Goal: Contribute content

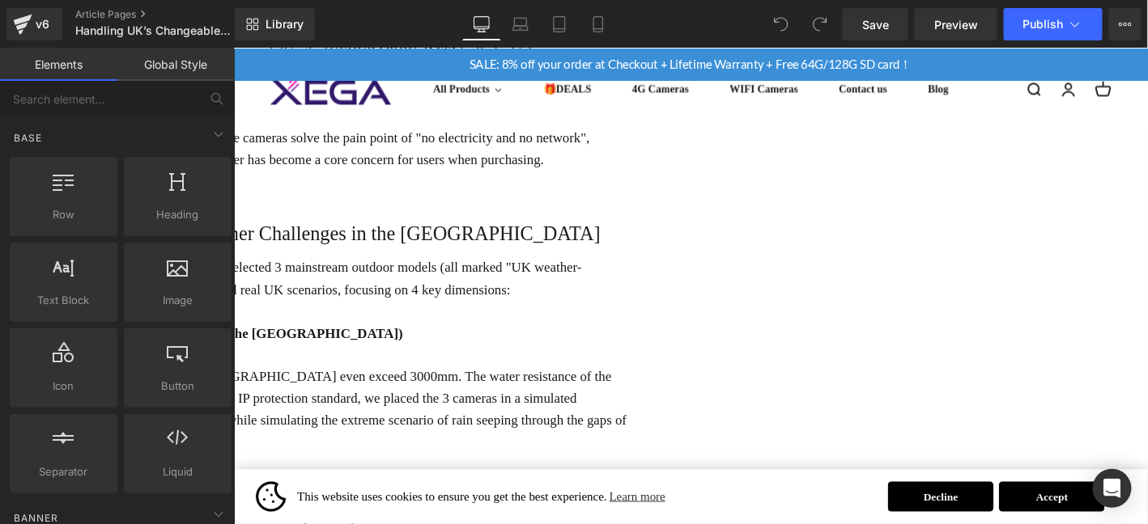
scroll to position [377, 0]
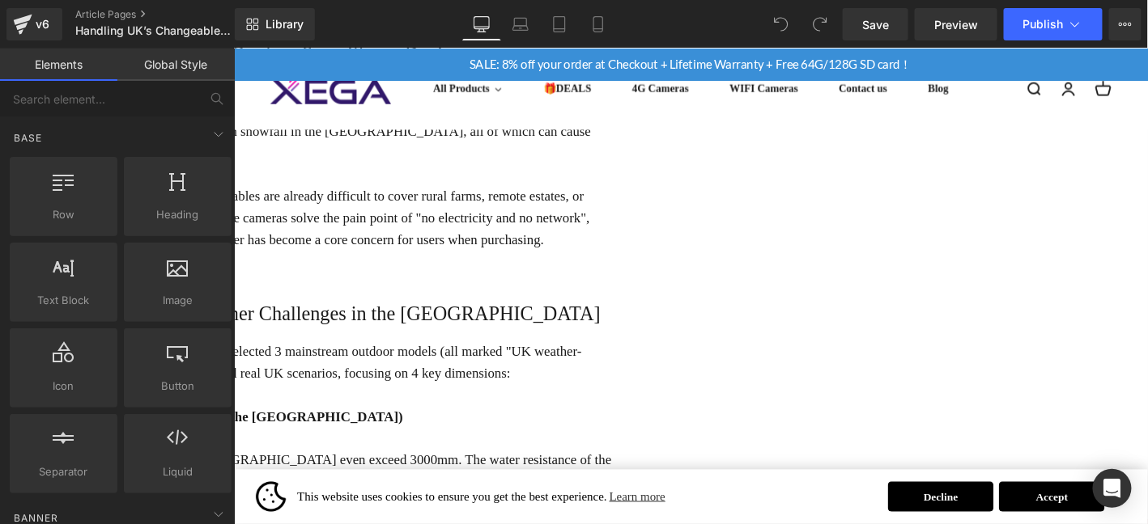
click at [233, 48] on icon at bounding box center [233, 48] width 0 height 0
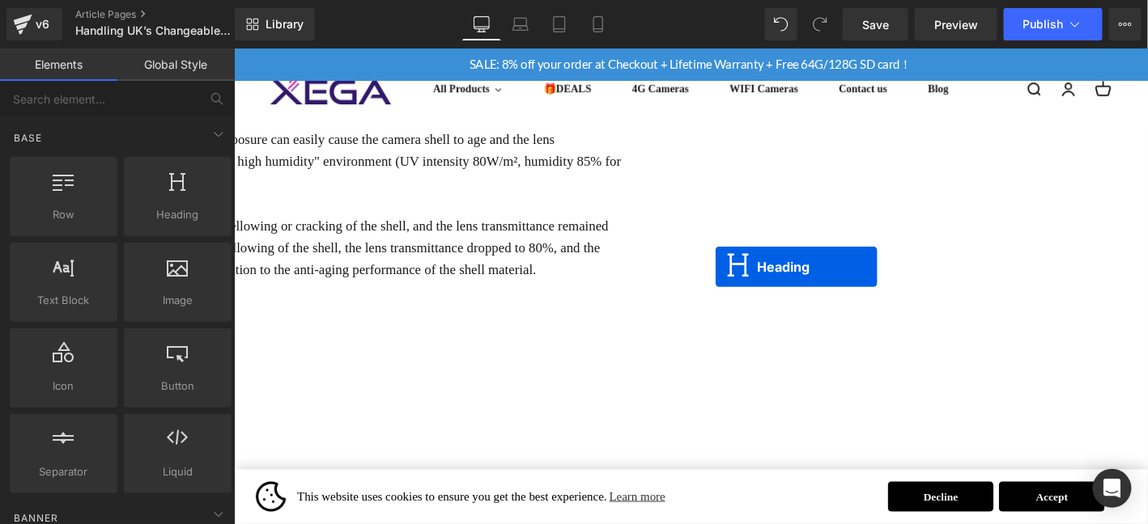
scroll to position [1631, 0]
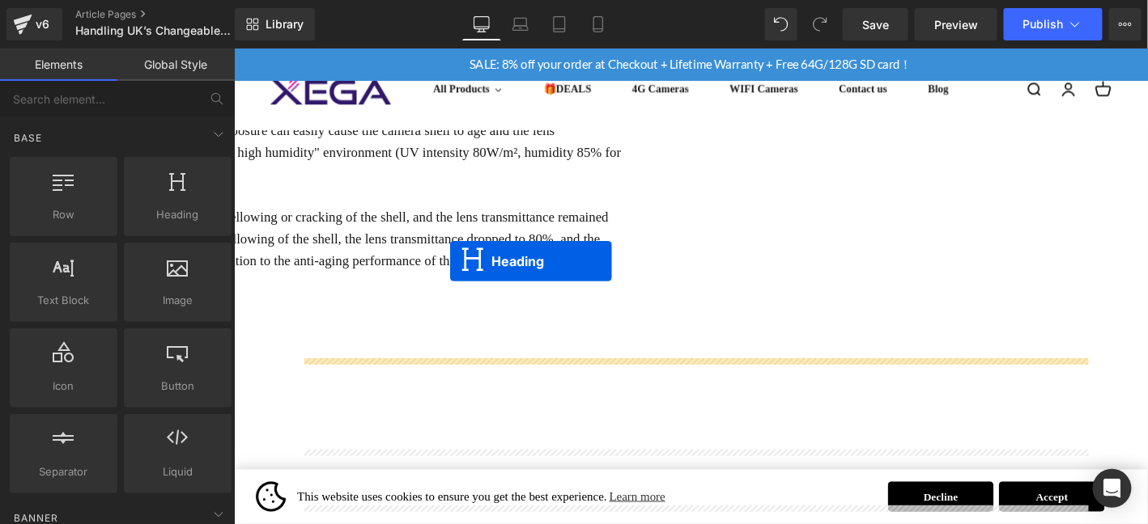
drag, startPoint x: 698, startPoint y: 130, endPoint x: 465, endPoint y: 277, distance: 276.0
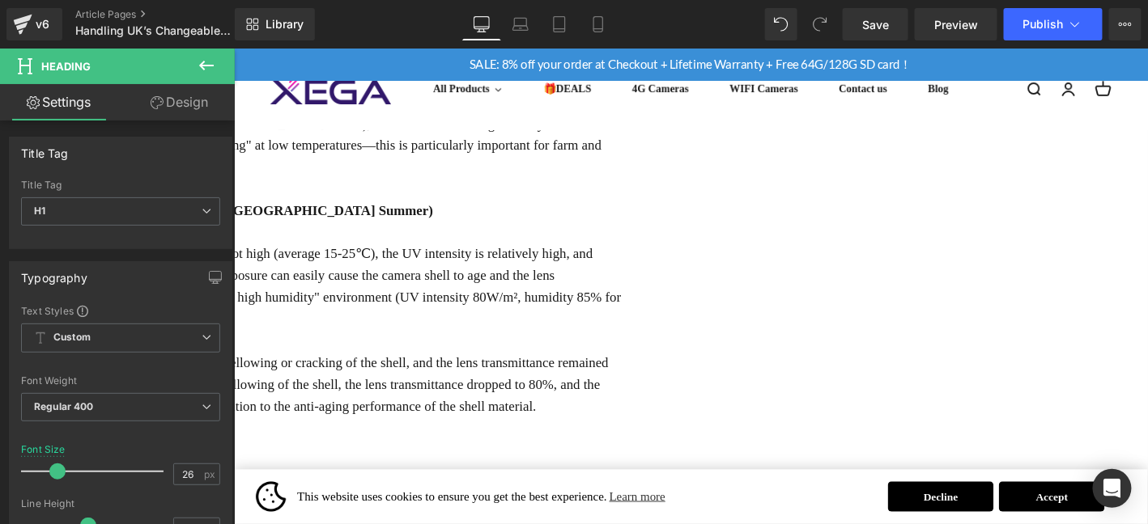
scroll to position [1567, 0]
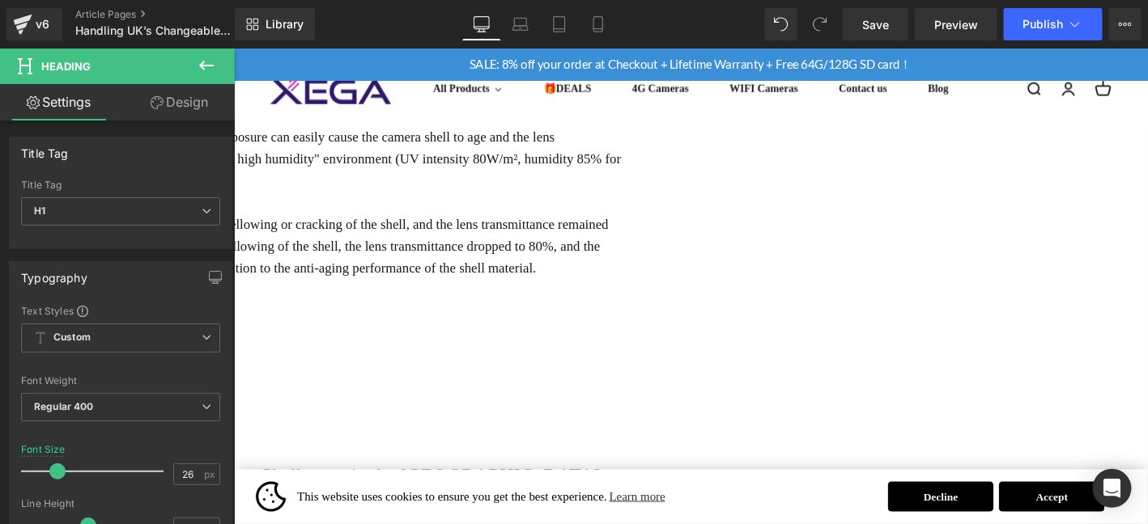
click at [587, 412] on p at bounding box center [238, 423] width 840 height 23
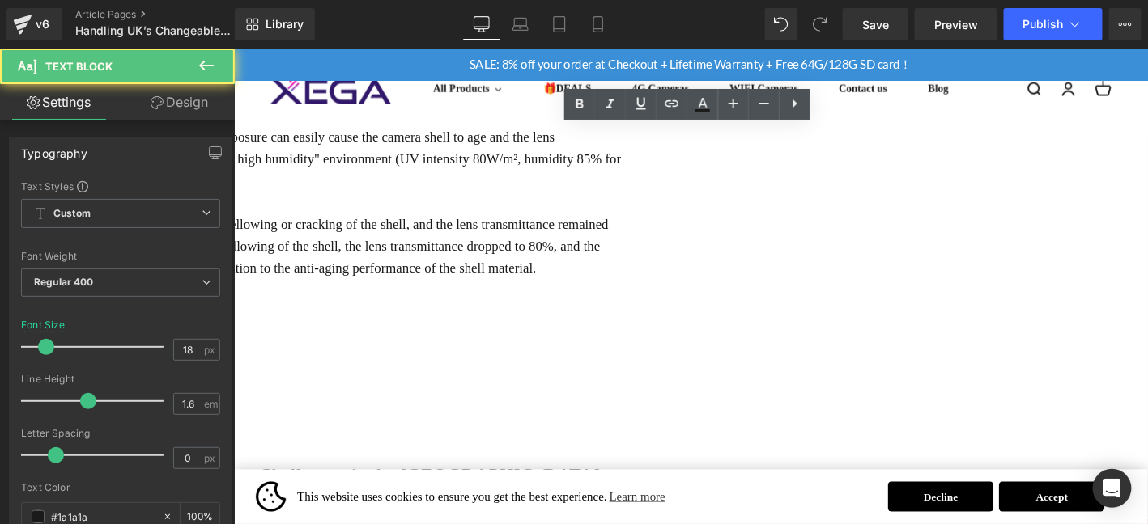
click at [633, 365] on p at bounding box center [238, 376] width 840 height 23
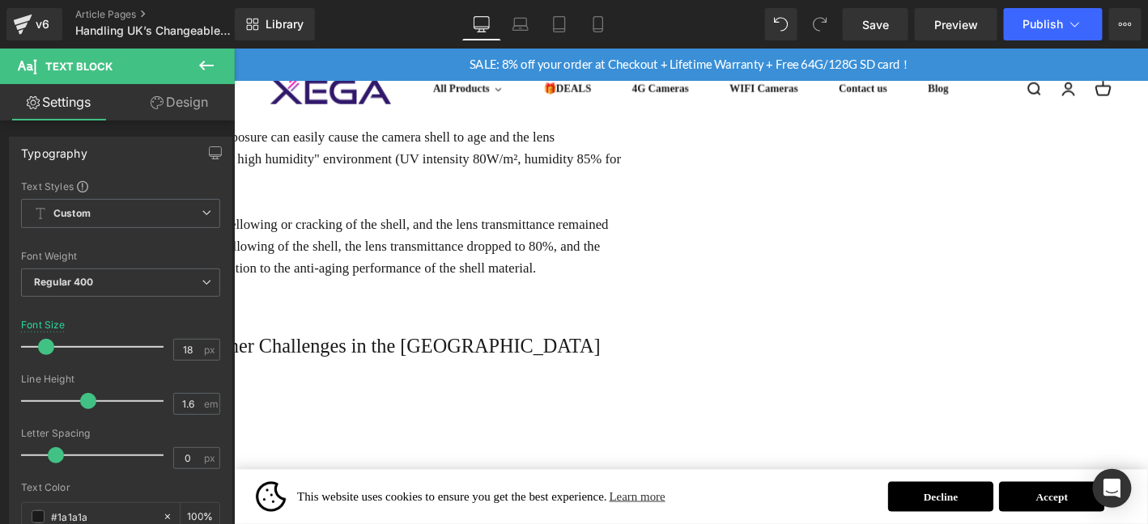
click at [436, 350] on h1 "2. Durability Test: Simulating All-Scenario Weather Challenges in the [GEOGRAPH…" at bounding box center [238, 367] width 840 height 34
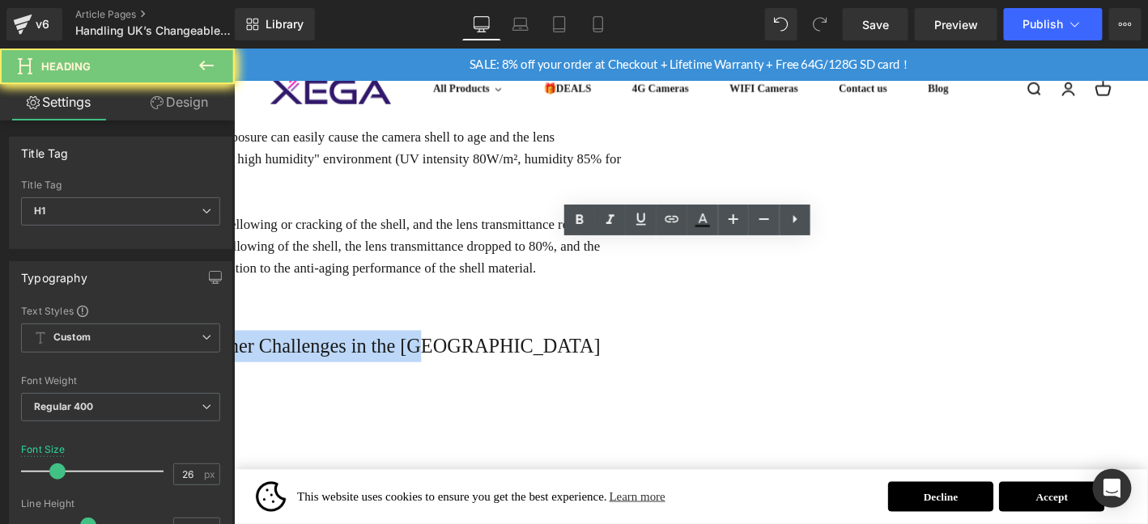
click at [436, 350] on h1 "2. Durability Test: Simulating All-Scenario Weather Challenges in the [GEOGRAPH…" at bounding box center [238, 367] width 840 height 34
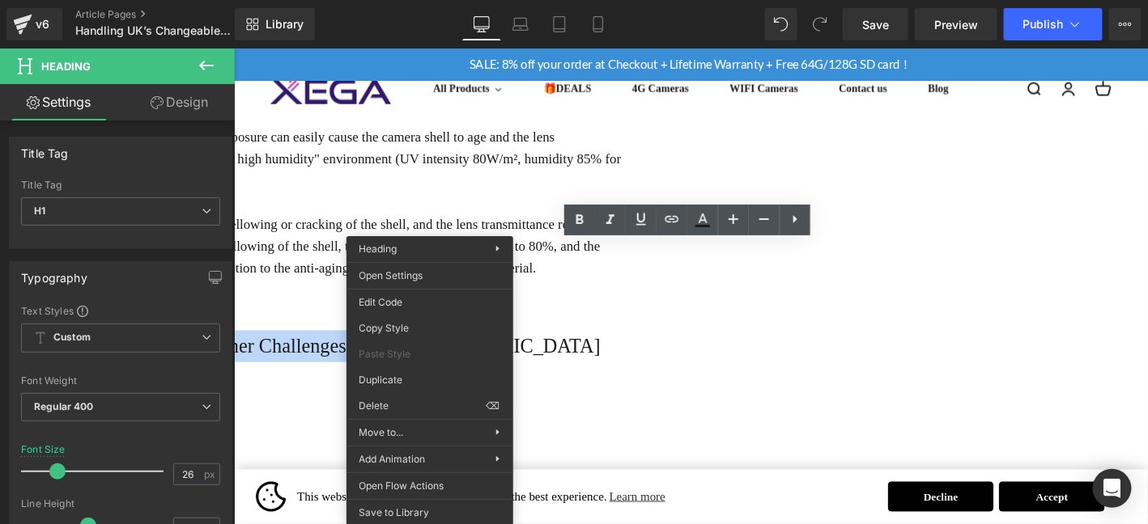
click at [658, 350] on h1 "2. Durability Test: Simulating All-Scenario Weather Challenges in the [GEOGRAPH…" at bounding box center [238, 367] width 840 height 34
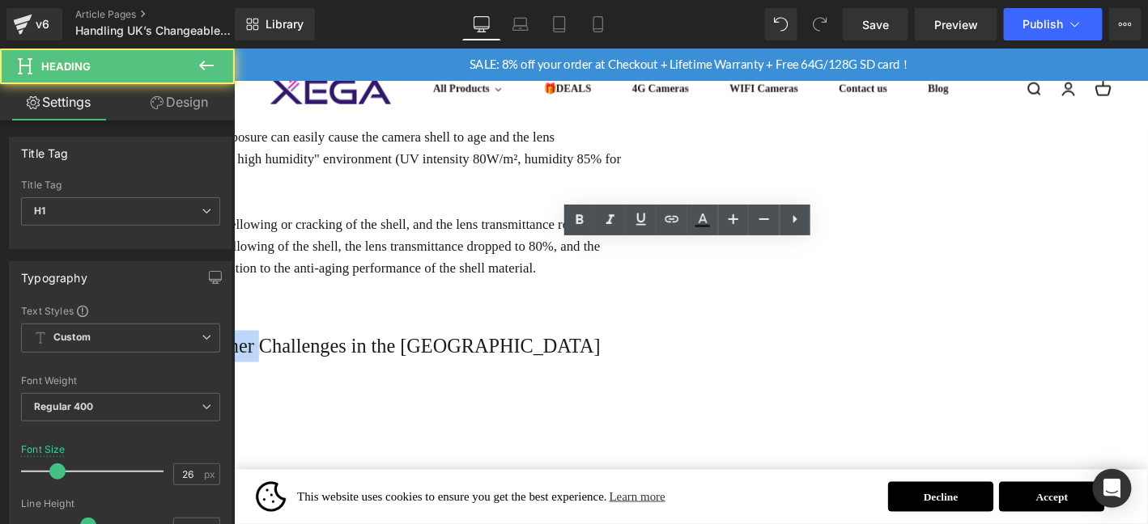
click at [658, 350] on h1 "2. Durability Test: Simulating All-Scenario Weather Challenges in the [GEOGRAPH…" at bounding box center [238, 367] width 840 height 34
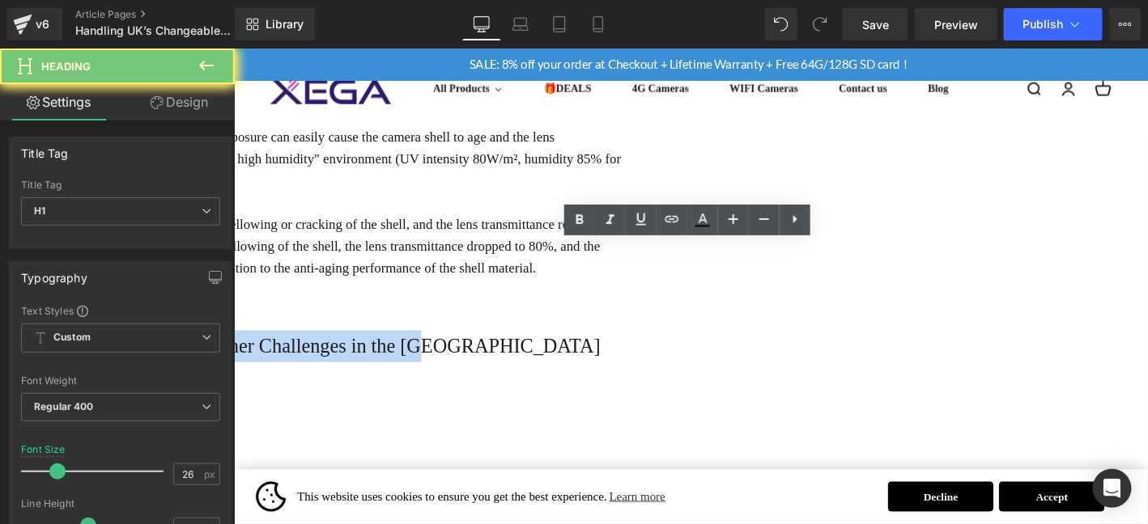
click at [658, 350] on h1 "2. Durability Test: Simulating All-Scenario Weather Challenges in the [GEOGRAPH…" at bounding box center [238, 367] width 840 height 34
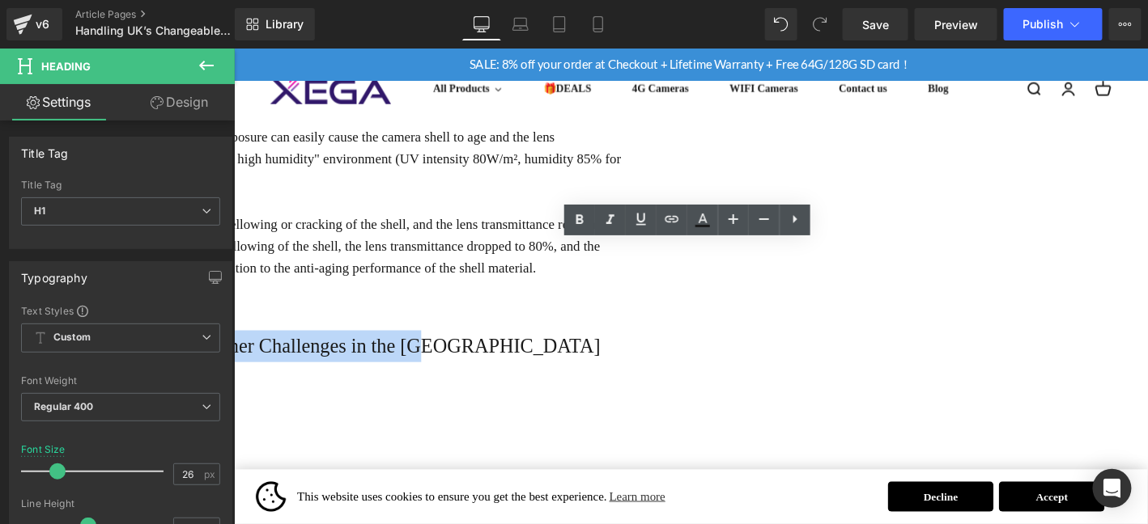
paste div
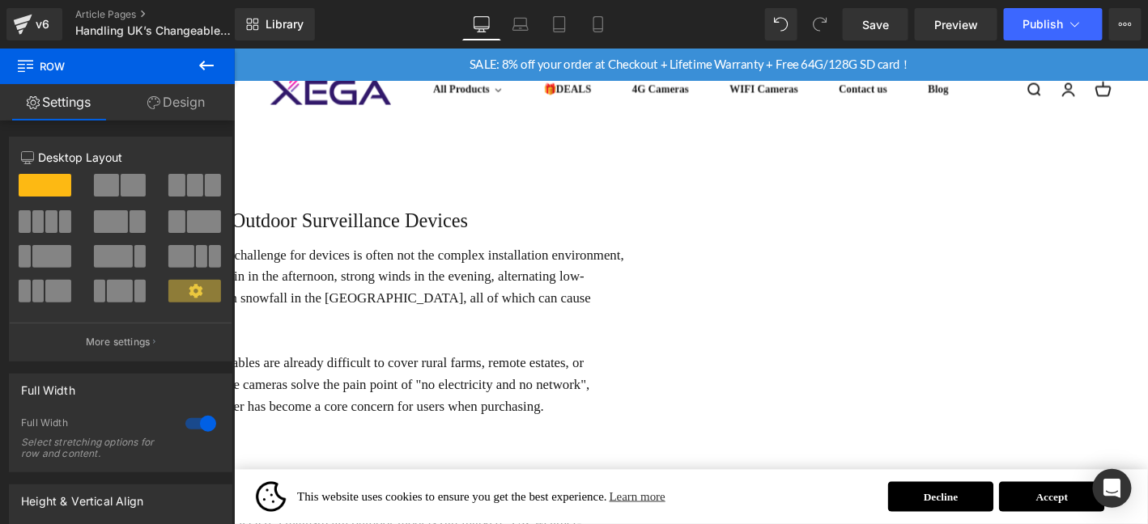
scroll to position [192, 0]
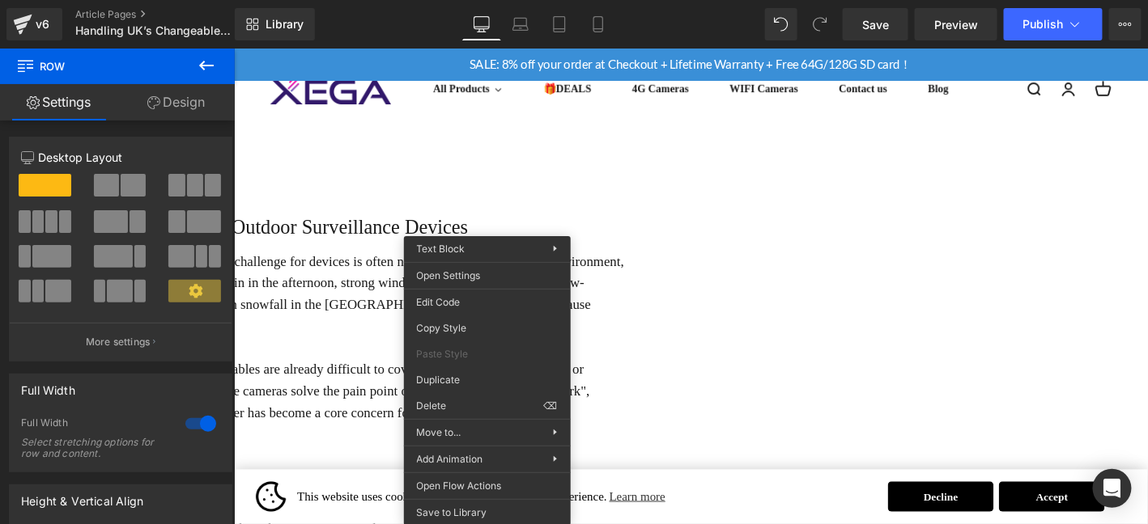
click at [658, 345] on p "For outdoor security users in the [GEOGRAPHIC_DATA], the biggest challenge for …" at bounding box center [238, 311] width 840 height 93
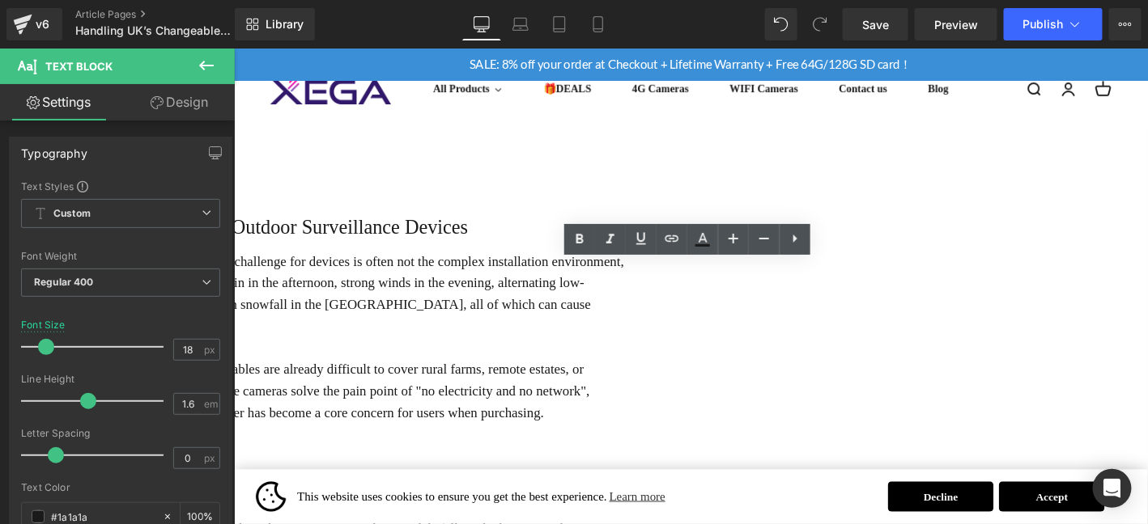
click at [658, 167] on h1 "Thoughtful Gift for Rural UK Parents: 4G Solar Cameras for Remote Home Security" at bounding box center [238, 124] width 840 height 108
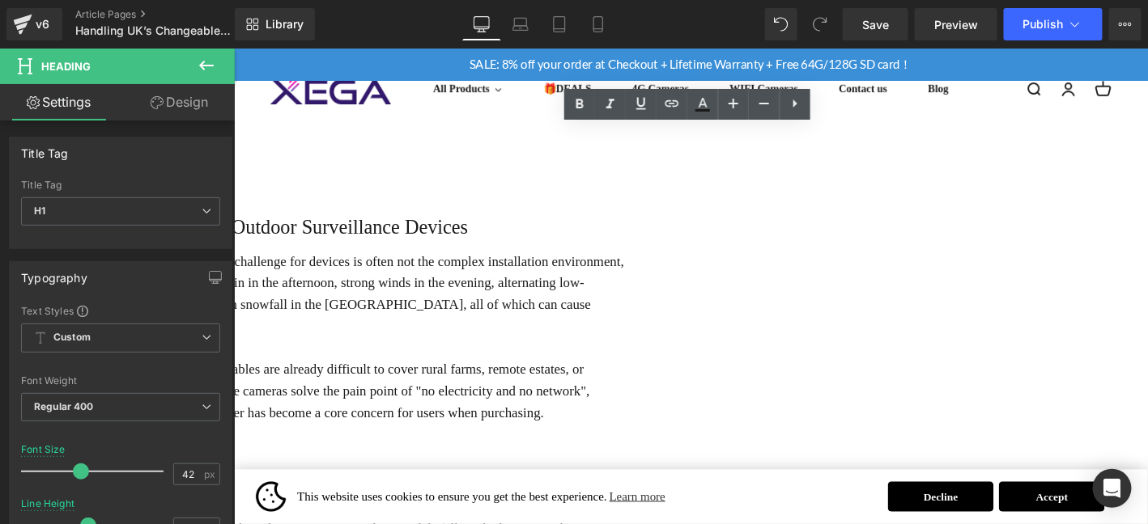
click at [233, 48] on link at bounding box center [233, 48] width 0 height 0
click at [233, 48] on icon at bounding box center [233, 48] width 0 height 0
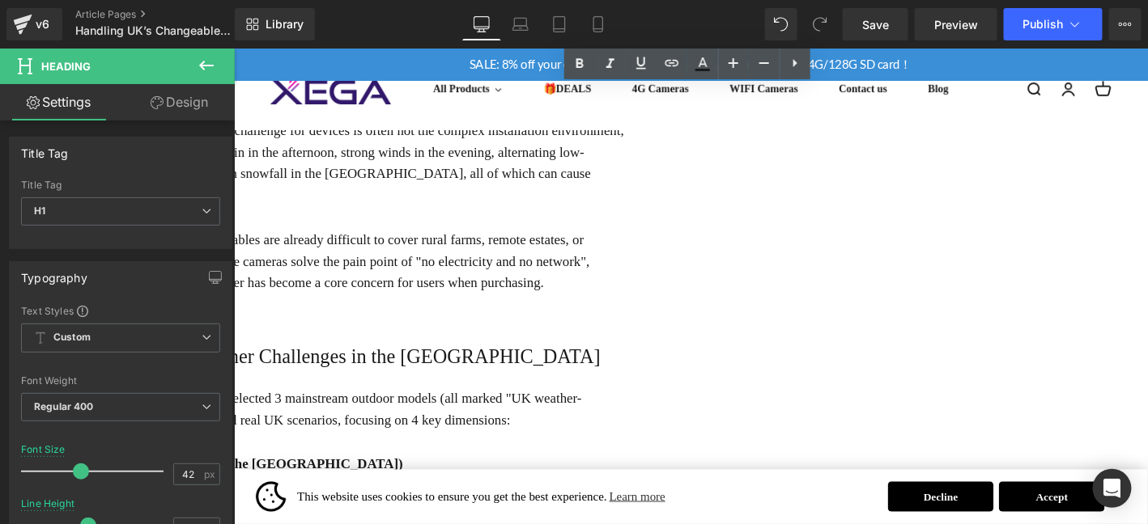
scroll to position [553, 0]
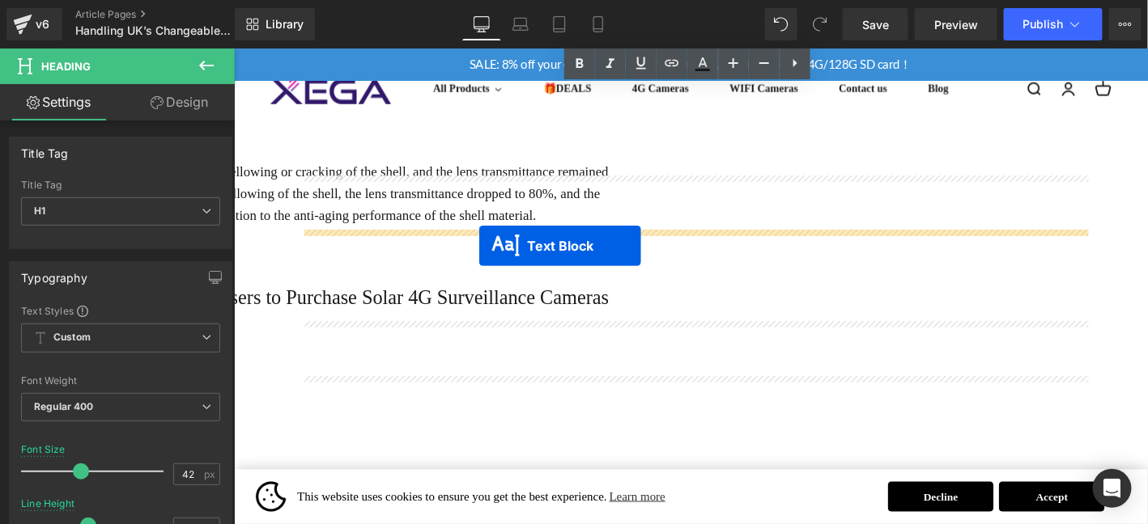
drag, startPoint x: 725, startPoint y: 228, endPoint x: 495, endPoint y: 259, distance: 231.9
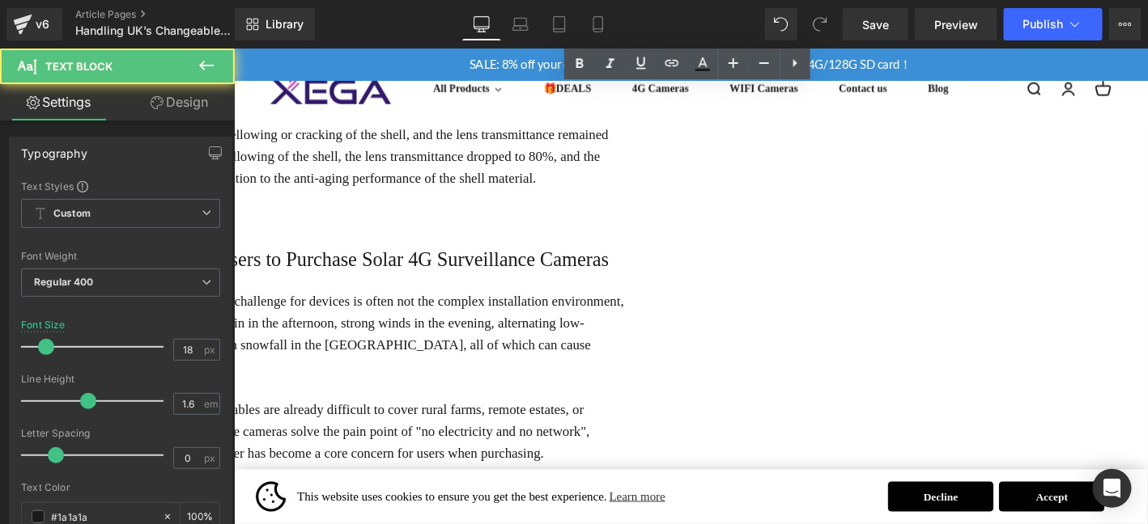
scroll to position [1623, 0]
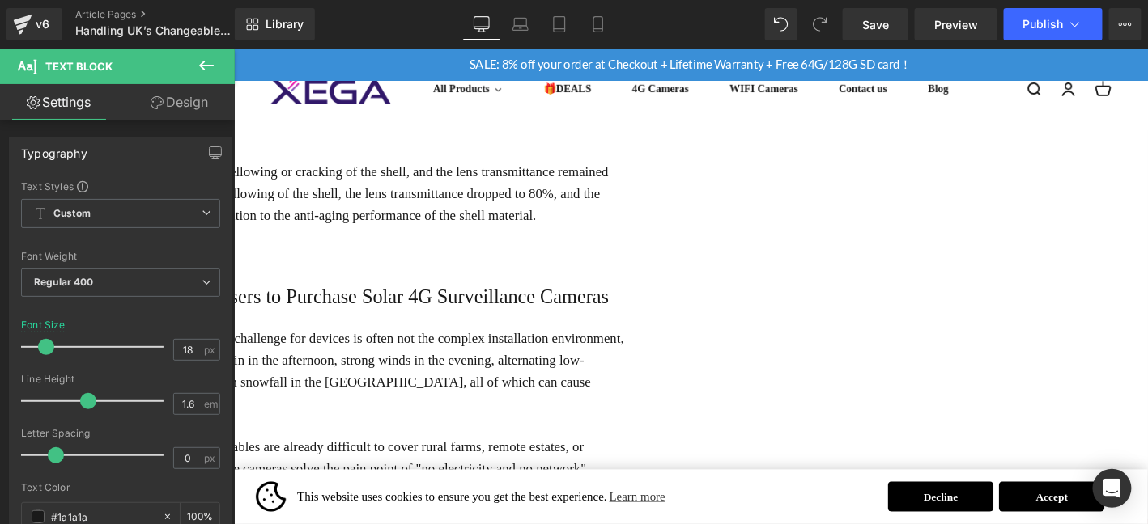
click at [658, 425] on div "For outdoor security users in the [GEOGRAPHIC_DATA], the biggest challenge for …" at bounding box center [238, 457] width 840 height 221
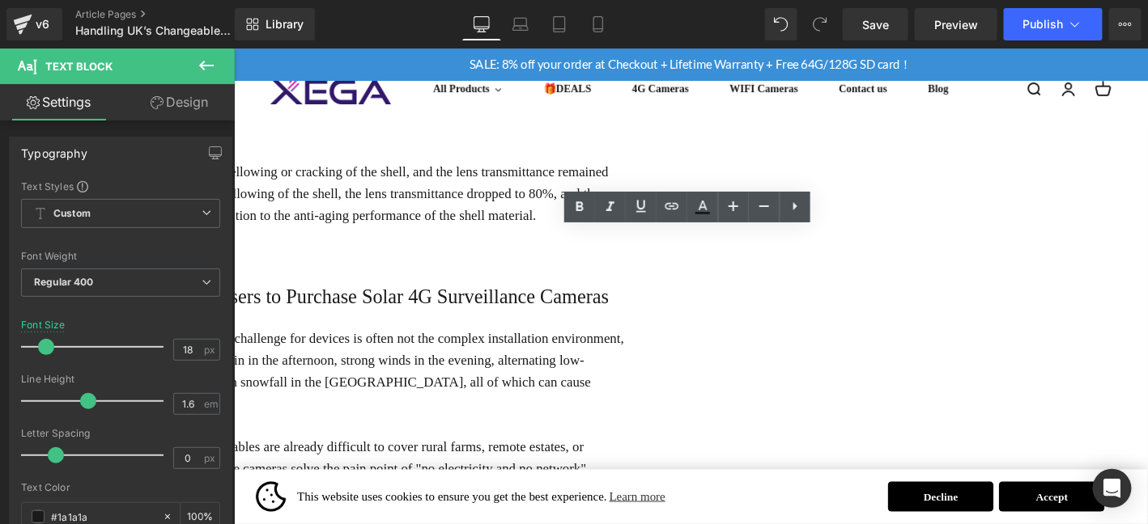
click at [486, 347] on p "For outdoor security users in the [GEOGRAPHIC_DATA], the biggest challenge for …" at bounding box center [238, 393] width 840 height 93
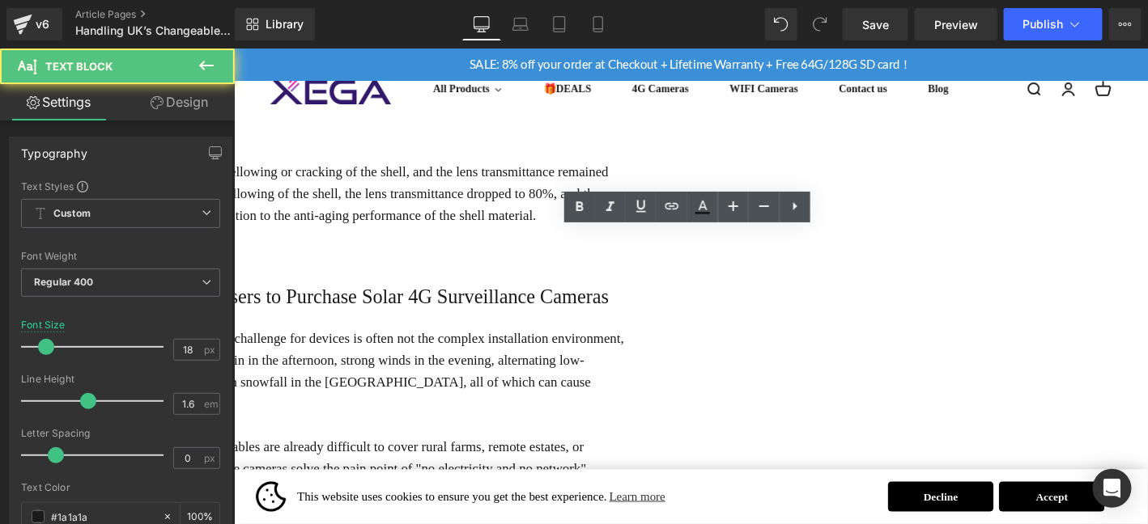
click at [506, 347] on p "For outdoor security users in the [GEOGRAPHIC_DATA], the biggest challenge for …" at bounding box center [238, 393] width 840 height 93
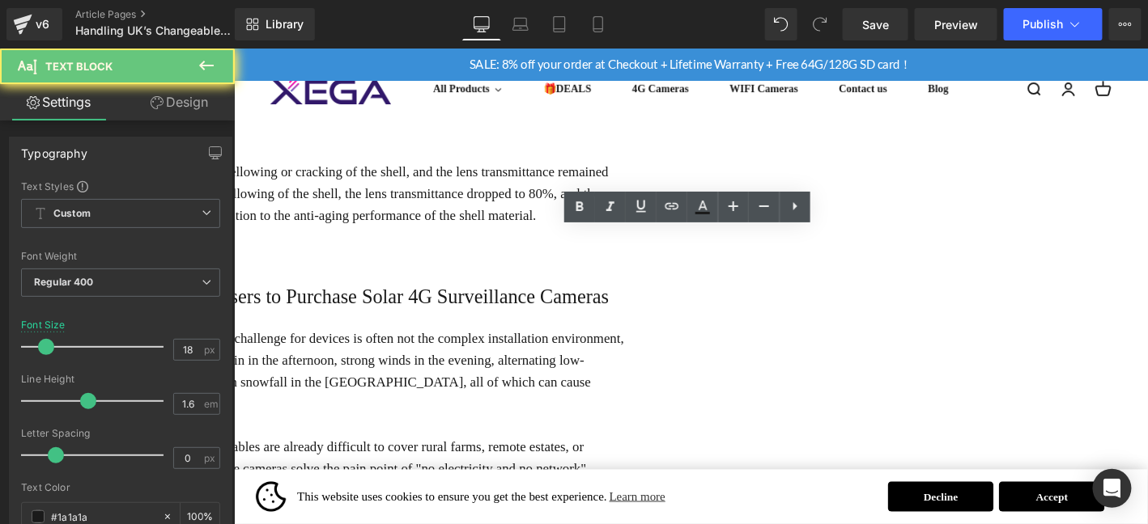
click at [506, 347] on p "For outdoor security users in the [GEOGRAPHIC_DATA], the biggest challenge for …" at bounding box center [238, 393] width 840 height 93
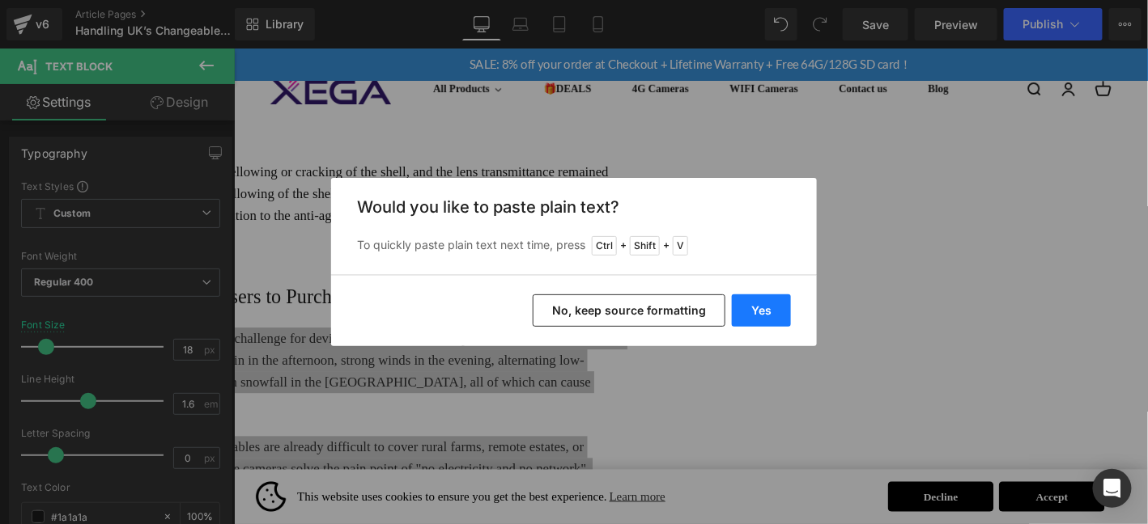
click at [758, 314] on button "Yes" at bounding box center [761, 311] width 59 height 32
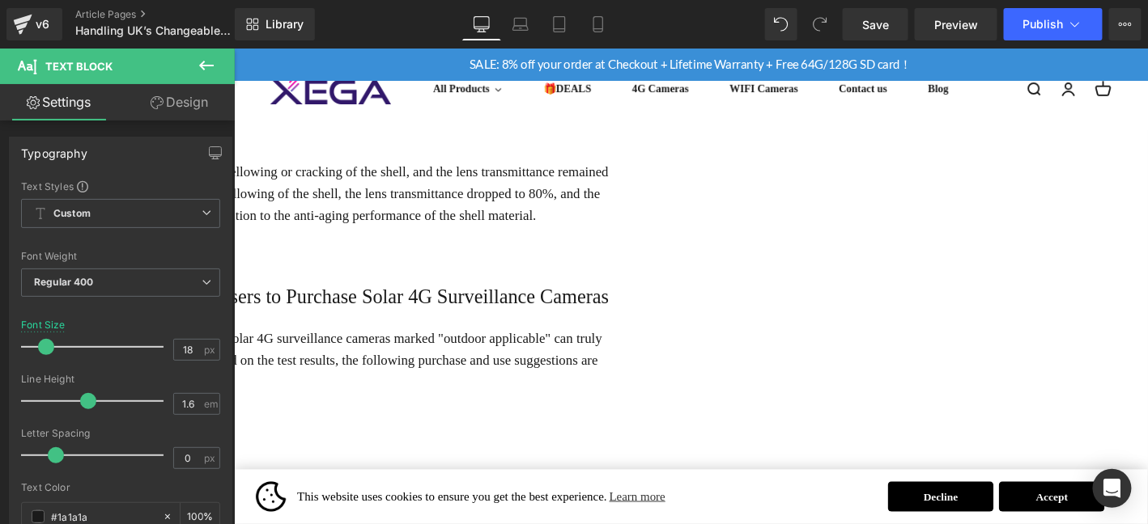
click at [658, 347] on p "After two months of simulated and on-site tests, we found that not all solar 4G…" at bounding box center [238, 382] width 840 height 70
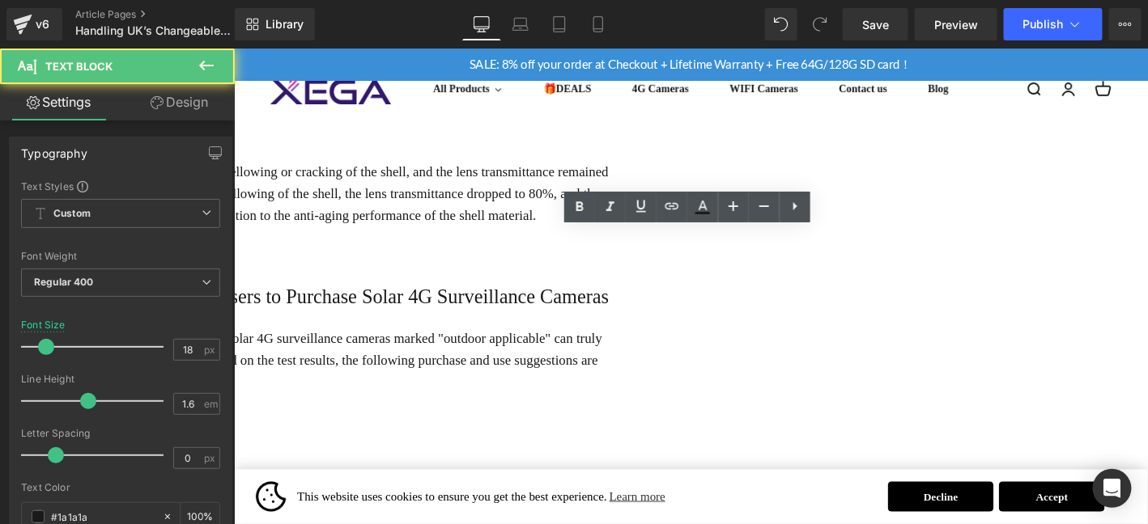
click at [658, 347] on p "After two months of simulated and on-site tests, we found that not all solar 4G…" at bounding box center [238, 382] width 840 height 70
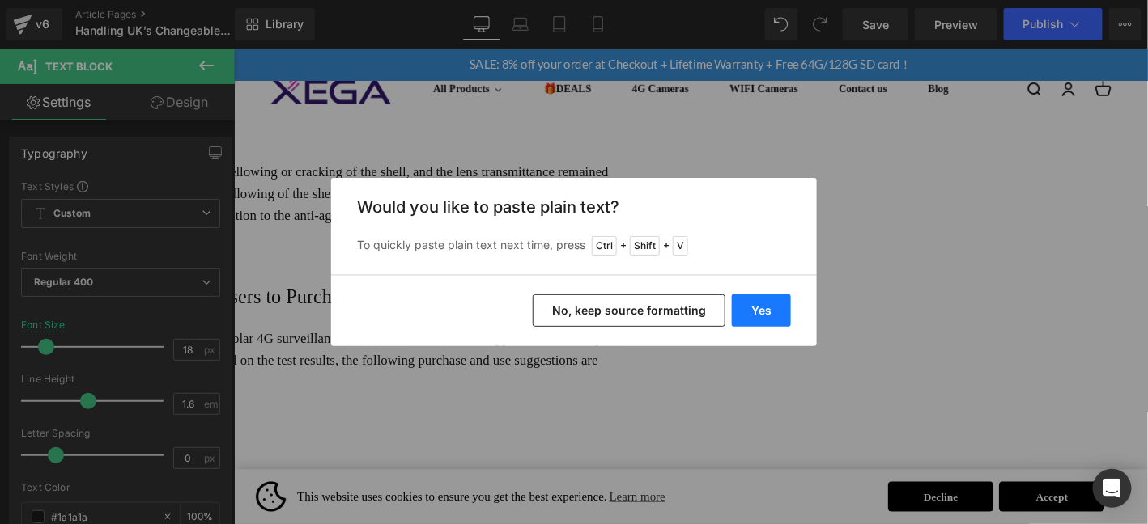
click at [762, 316] on button "Yes" at bounding box center [761, 311] width 59 height 32
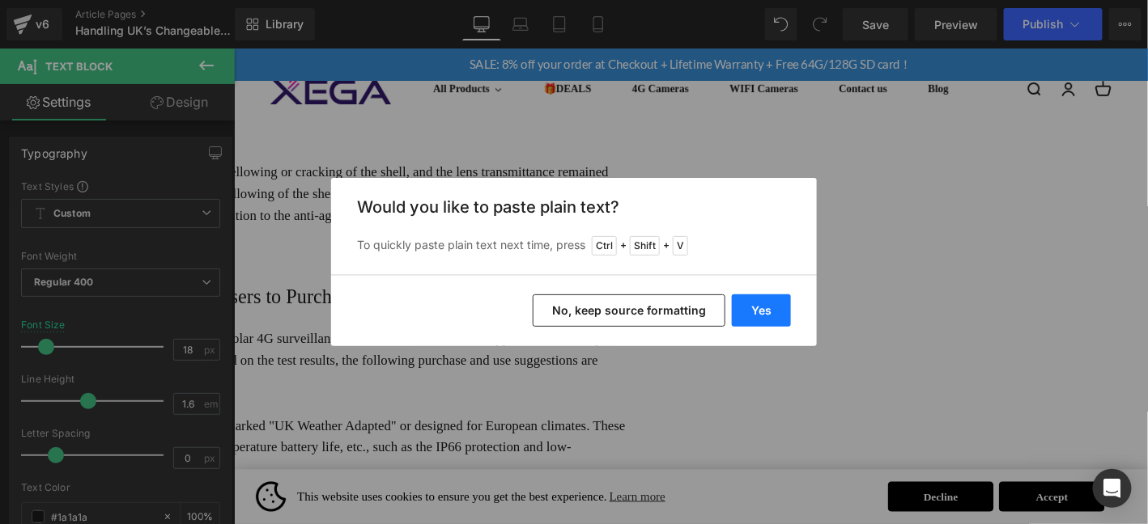
drag, startPoint x: 509, startPoint y: 284, endPoint x: 736, endPoint y: 316, distance: 229.6
click at [736, 316] on button "Yes" at bounding box center [761, 311] width 59 height 32
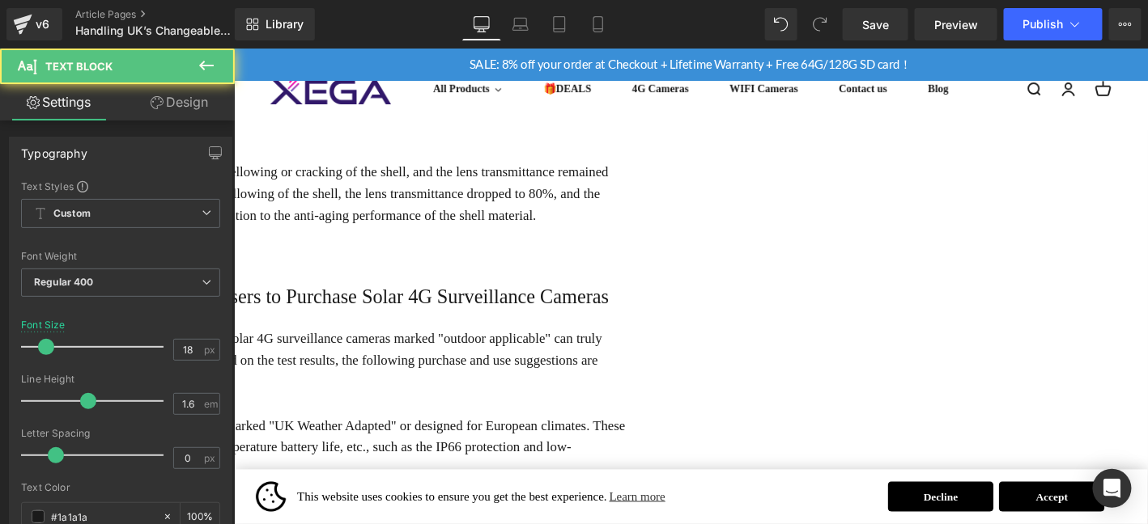
click at [310, 441] on p "Prioritize "UK Weather Optimized" models: Choose products clearly marked "UK We…" at bounding box center [238, 476] width 840 height 70
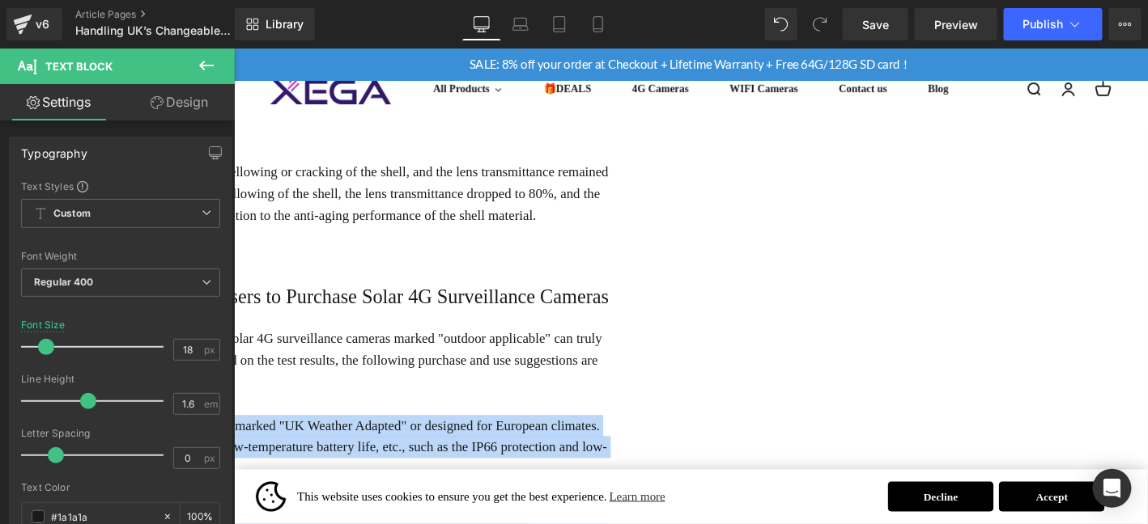
drag, startPoint x: 574, startPoint y: 326, endPoint x: 303, endPoint y: 321, distance: 270.3
click at [303, 347] on div "After two months of simulated and on-site tests, we found that not all solar 4G…" at bounding box center [238, 504] width 840 height 315
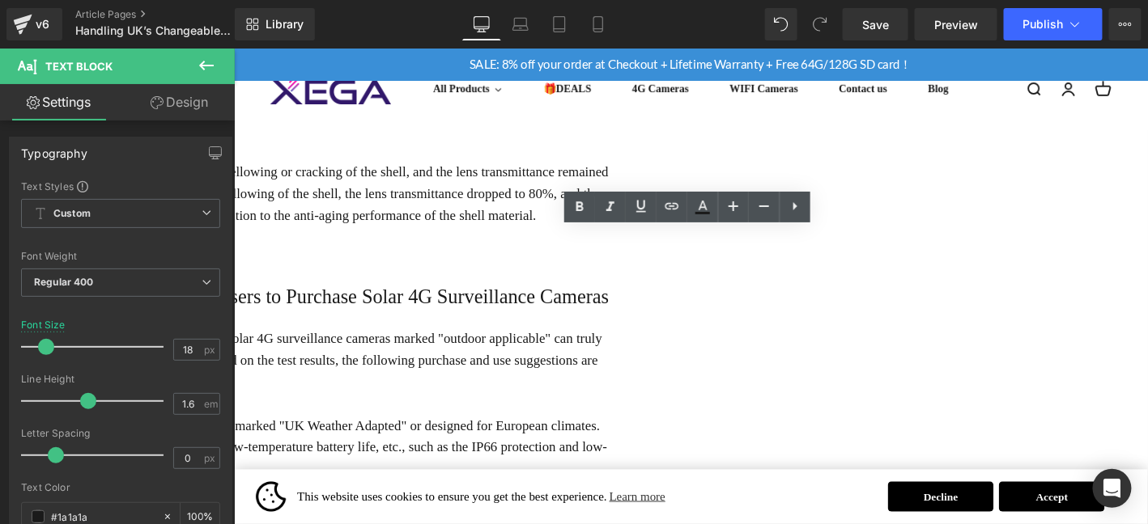
click at [310, 441] on p "1.Prioritize "UK Weather Optimized" models: Choose products clearly marked "UK …" at bounding box center [238, 476] width 840 height 70
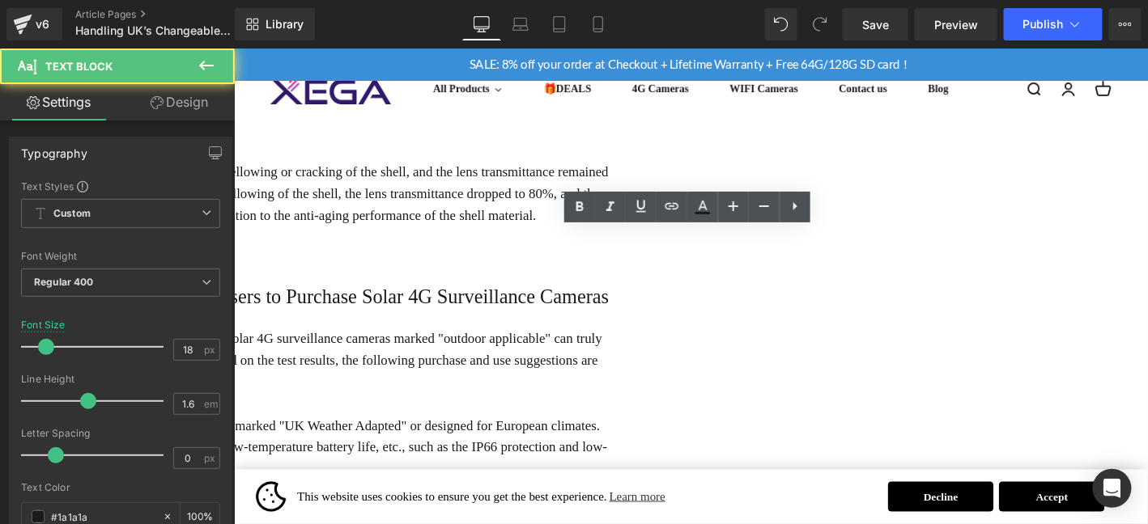
click at [310, 441] on p "1.Prioritize "UK Weather Optimized" models: Choose products clearly marked "UK …" at bounding box center [238, 476] width 840 height 70
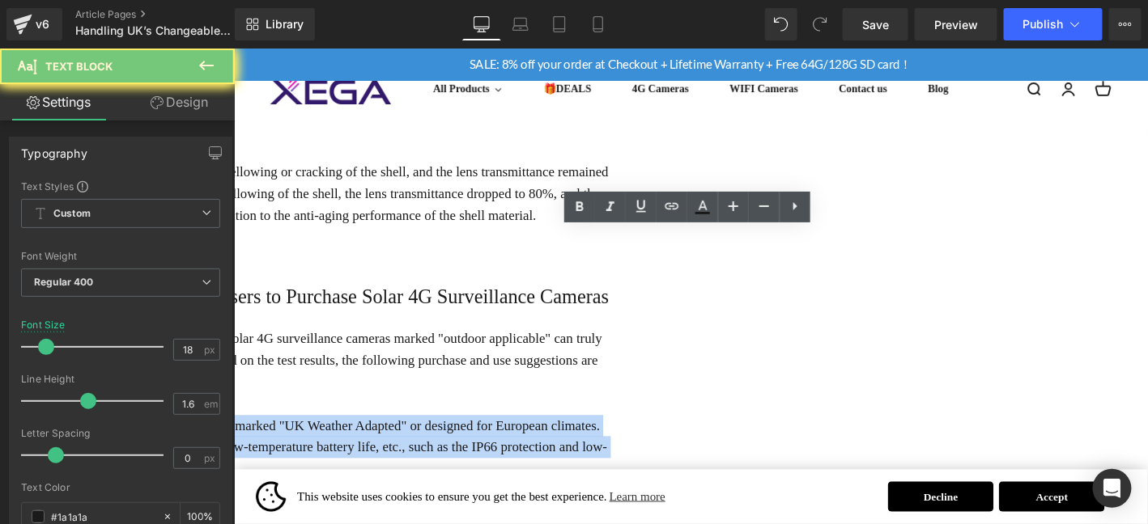
click at [310, 441] on p "1.Prioritize "UK Weather Optimized" models: Choose products clearly marked "UK …" at bounding box center [238, 476] width 840 height 70
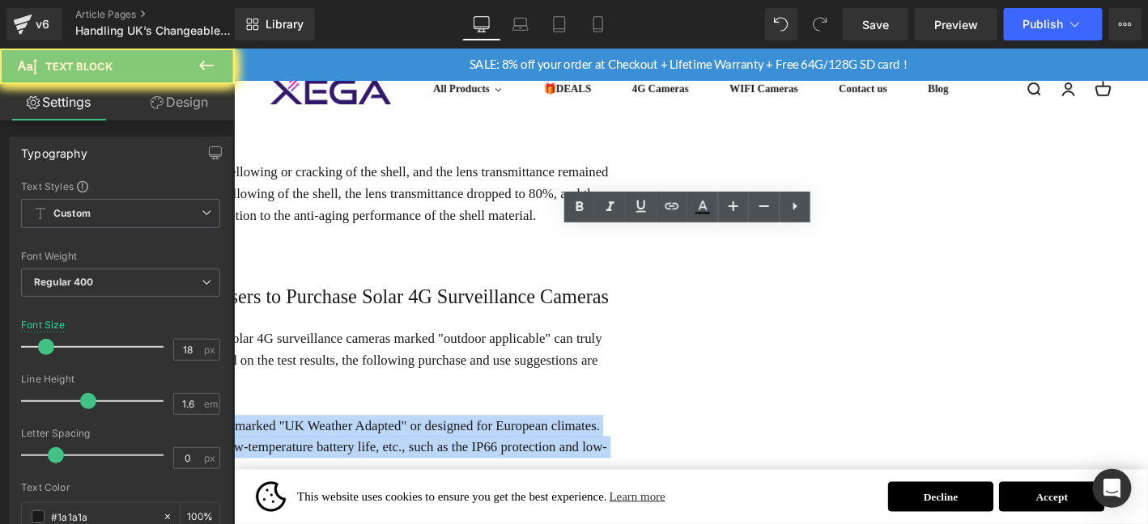
click at [591, 441] on p "1.Prioritize "UK Weather Optimized" models: Choose products clearly marked "UK …" at bounding box center [238, 476] width 840 height 70
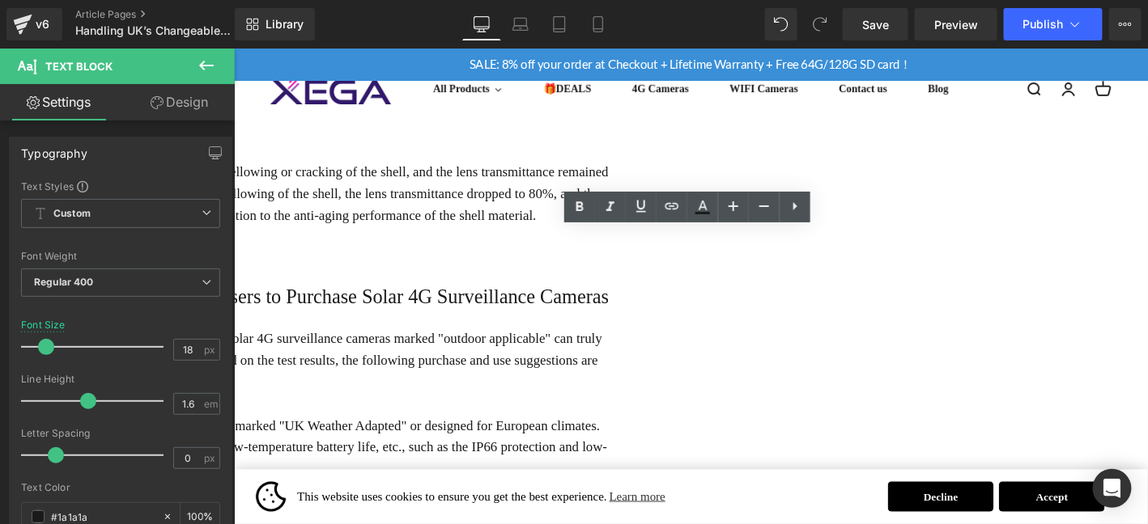
drag, startPoint x: 573, startPoint y: 325, endPoint x: 306, endPoint y: 324, distance: 267.1
click at [306, 441] on p "1.Prioritize "UK Weather Optimized" models: Choose products clearly marked "UK …" at bounding box center [238, 476] width 840 height 70
click at [574, 208] on icon at bounding box center [579, 206] width 19 height 19
drag, startPoint x: 675, startPoint y: 415, endPoint x: 306, endPoint y: 413, distance: 369.0
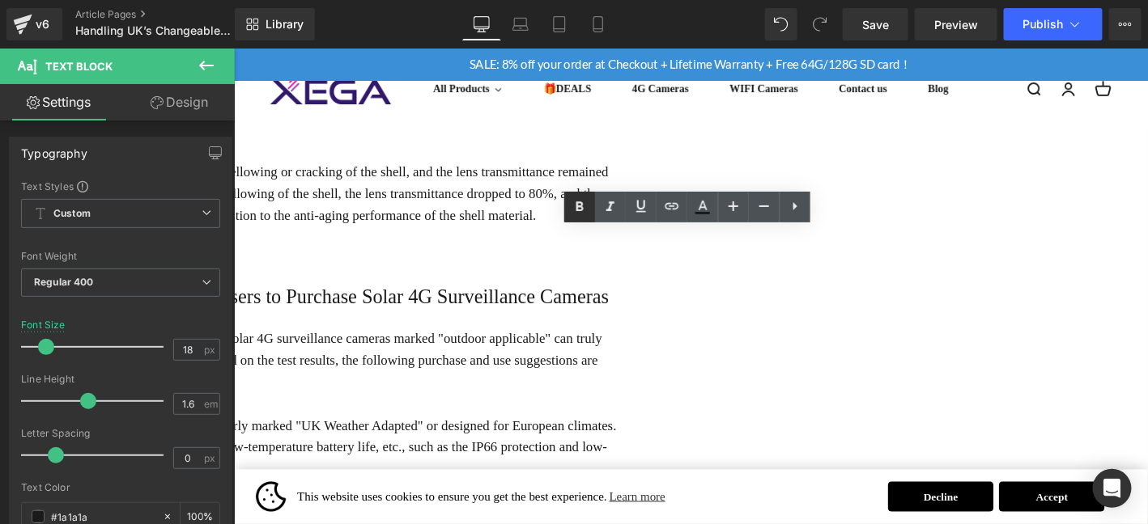
click at [583, 203] on icon at bounding box center [579, 206] width 19 height 19
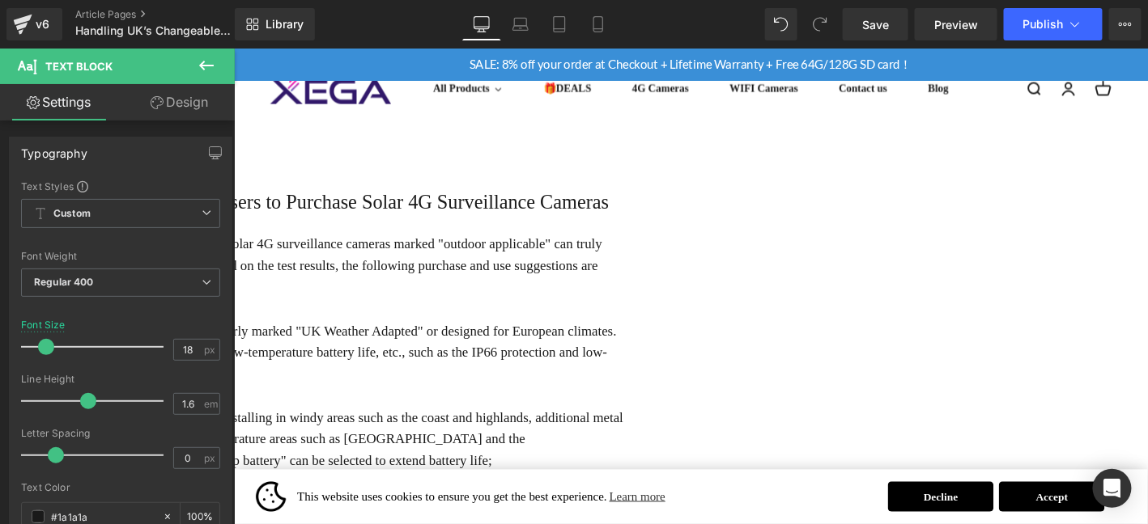
scroll to position [1731, 0]
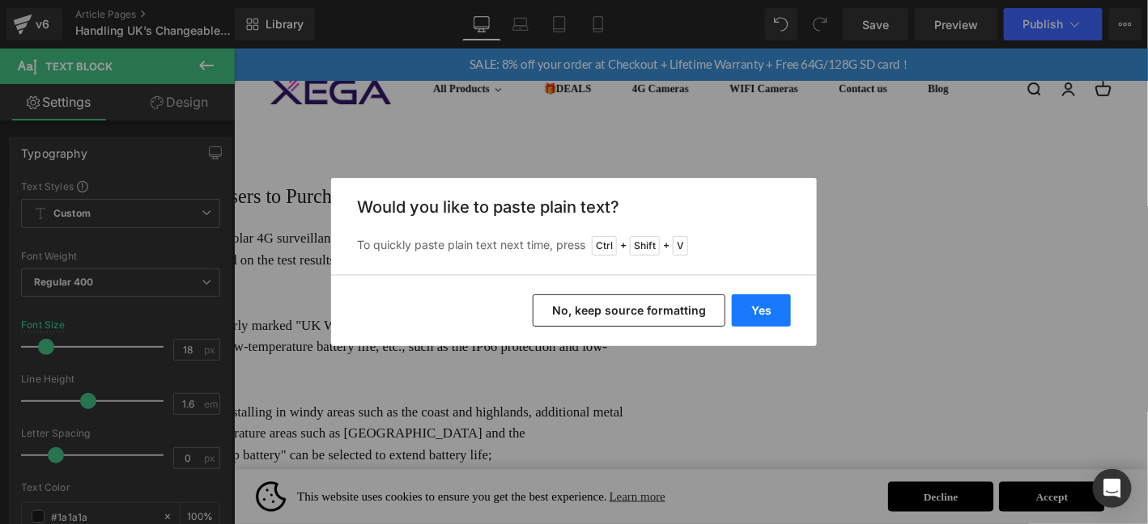
click at [766, 317] on button "Yes" at bounding box center [761, 311] width 59 height 32
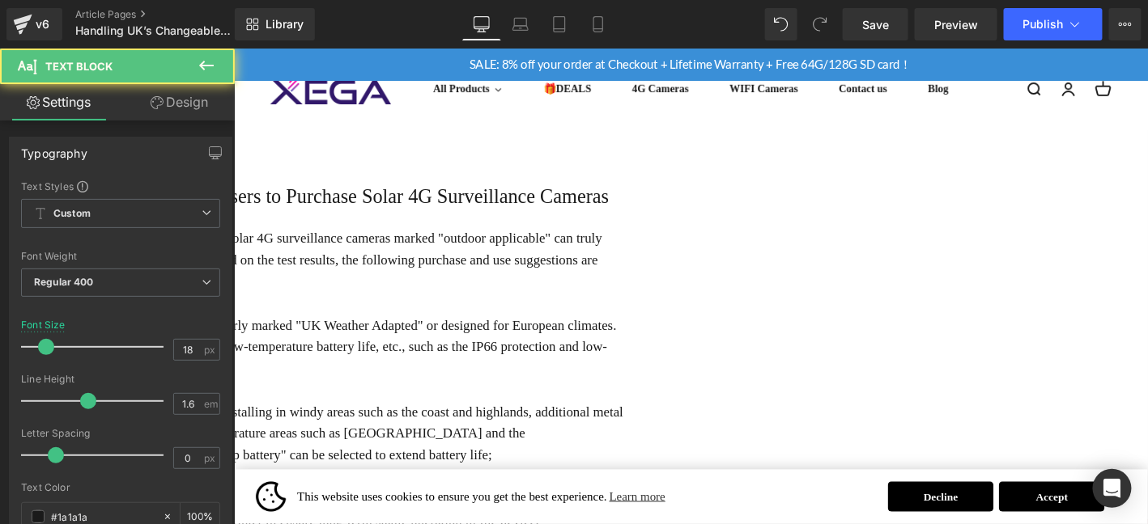
drag, startPoint x: 310, startPoint y: 398, endPoint x: 320, endPoint y: 397, distance: 9.7
drag, startPoint x: 575, startPoint y: 405, endPoint x: 296, endPoint y: 405, distance: 278.4
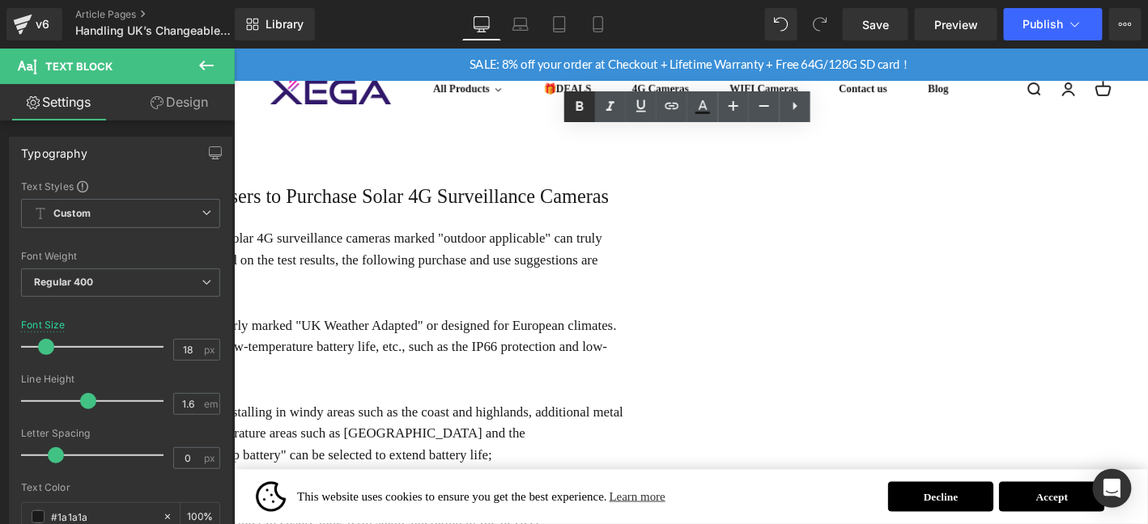
click at [584, 105] on icon at bounding box center [579, 106] width 19 height 19
click at [898, 19] on link "Save" at bounding box center [875, 24] width 66 height 32
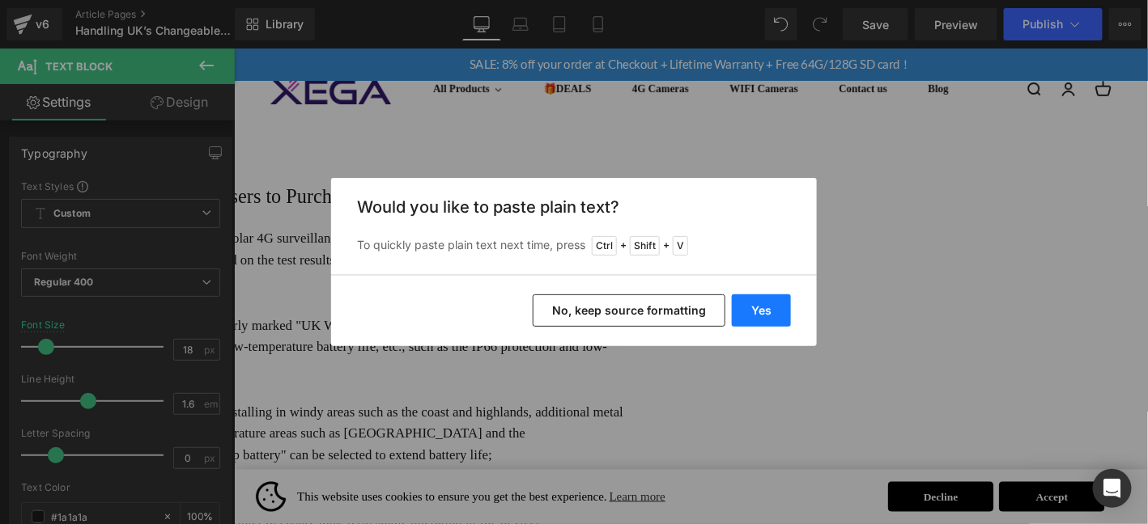
click at [771, 308] on button "Yes" at bounding box center [761, 311] width 59 height 32
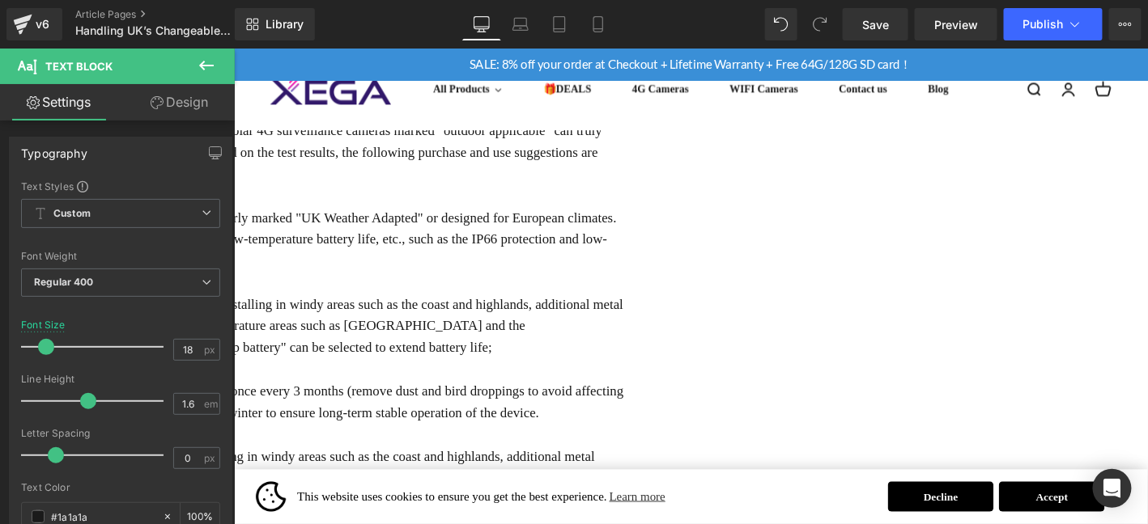
scroll to position [1866, 0]
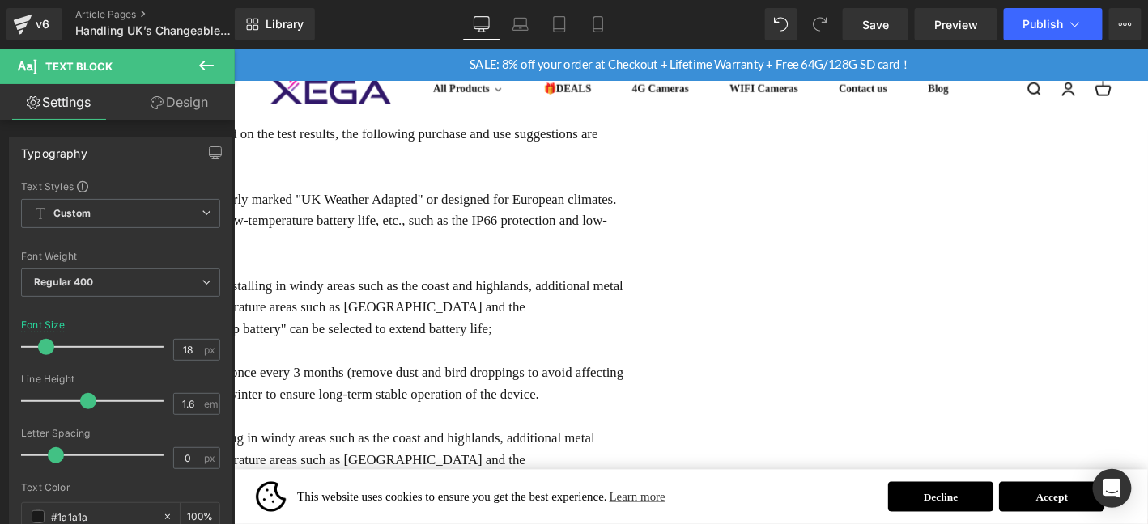
click at [312, 454] on p "Strengthen accessories according to the installation scenario: If installing in…" at bounding box center [238, 489] width 840 height 70
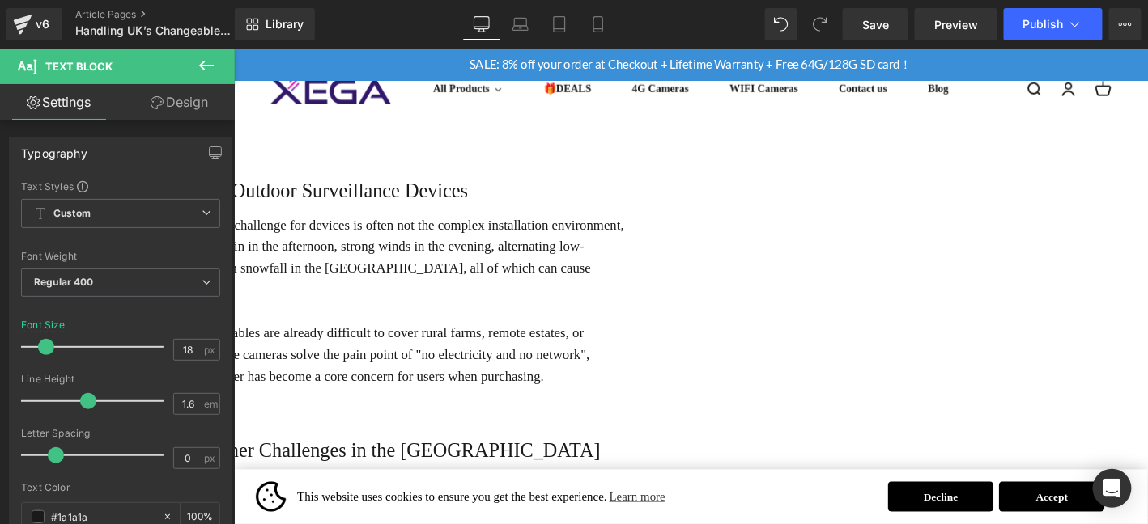
scroll to position [0, 0]
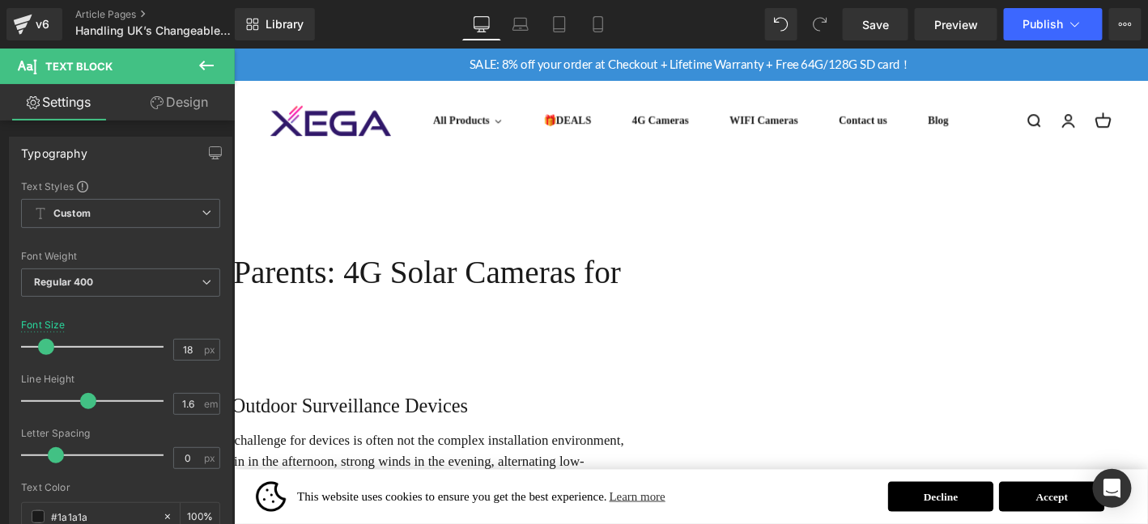
drag, startPoint x: 671, startPoint y: 337, endPoint x: 443, endPoint y: -109, distance: 500.9
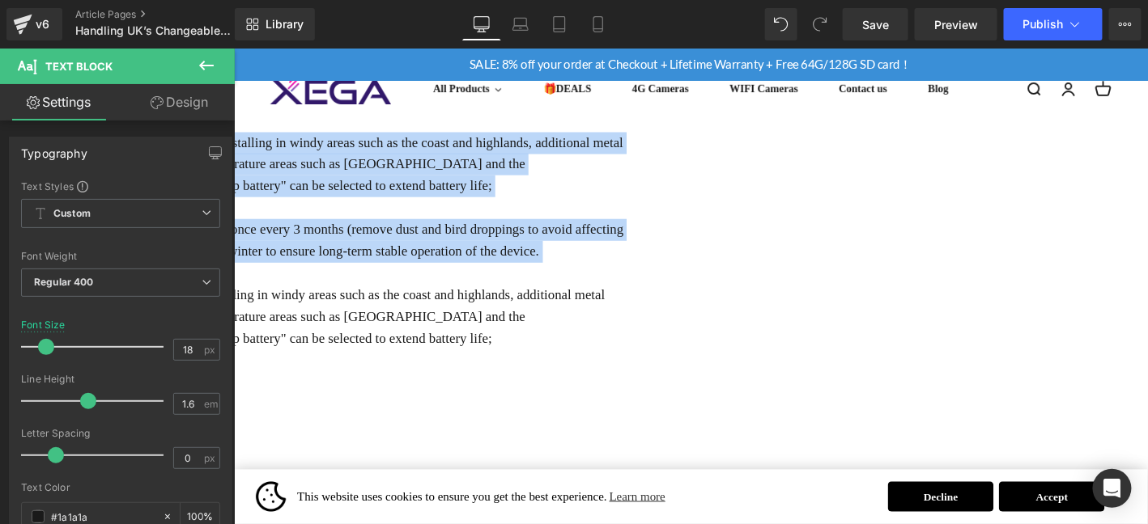
scroll to position [1991, 0]
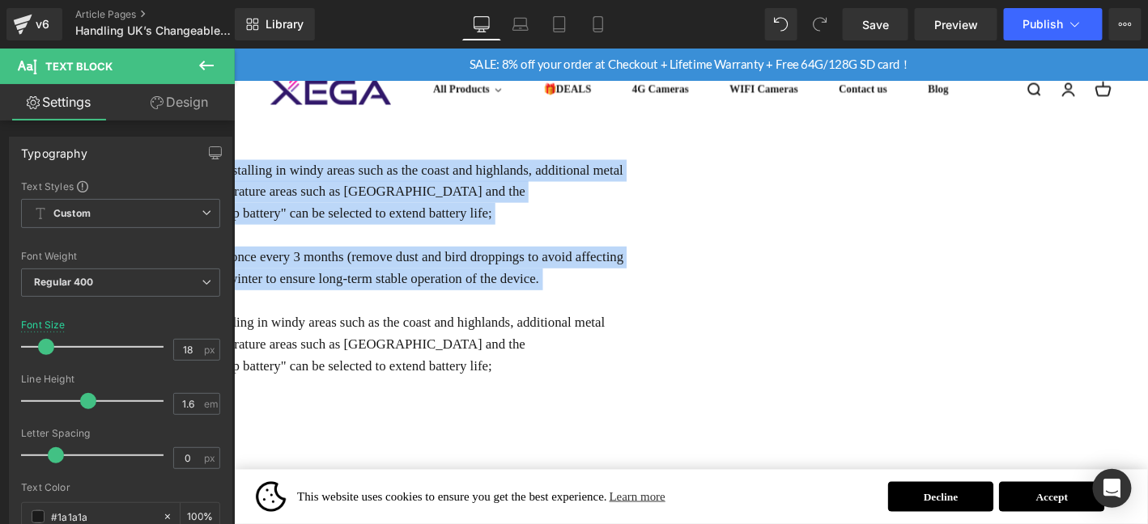
click at [552, 329] on p "4.Strengthen accessories according to the installation scenario: If installing …" at bounding box center [238, 364] width 840 height 70
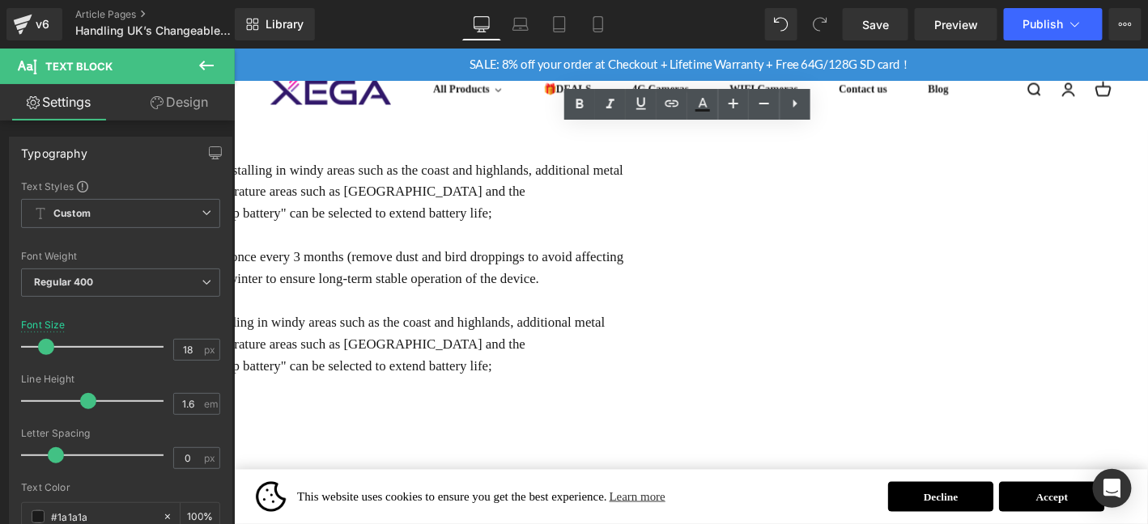
drag, startPoint x: 672, startPoint y: 215, endPoint x: 305, endPoint y: 209, distance: 366.6
click at [305, 329] on p "4.Strengthen accessories according to the installation scenario: If installing …" at bounding box center [238, 364] width 840 height 70
click at [580, 111] on icon at bounding box center [579, 104] width 19 height 19
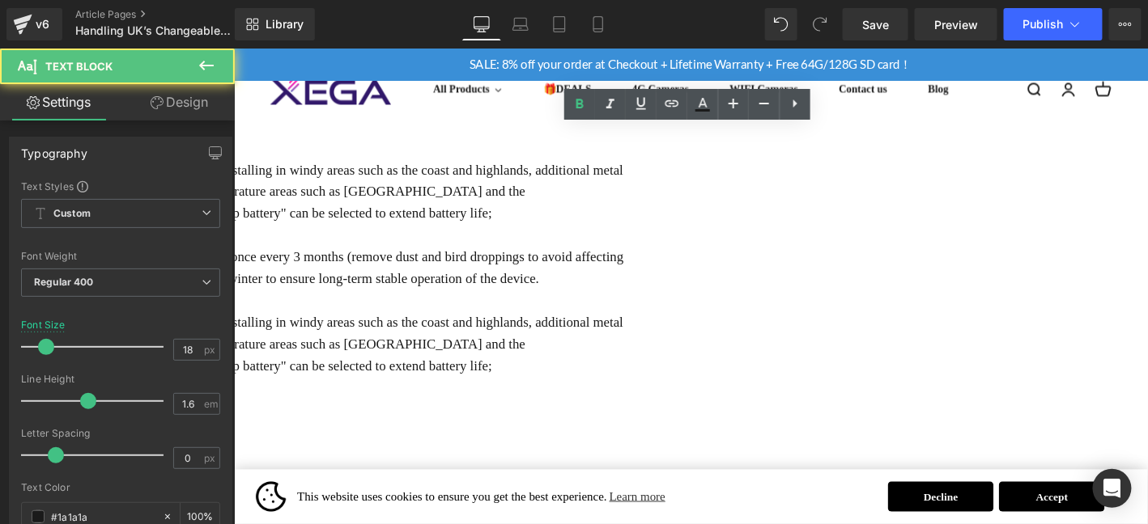
click at [658, 329] on p "4.Strengthen accessories according to the installation scenario: If installing …" at bounding box center [238, 364] width 840 height 70
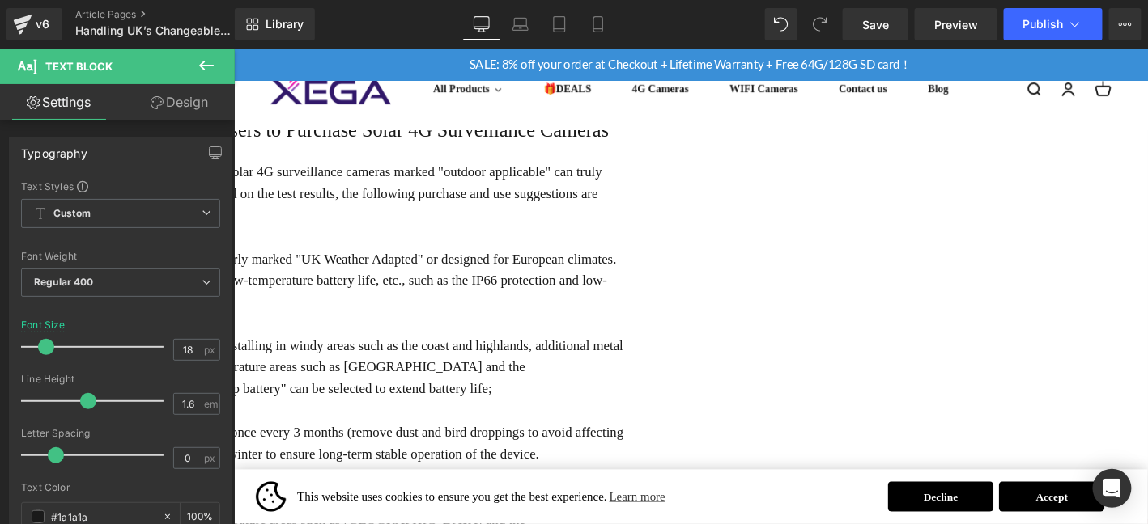
scroll to position [1802, 0]
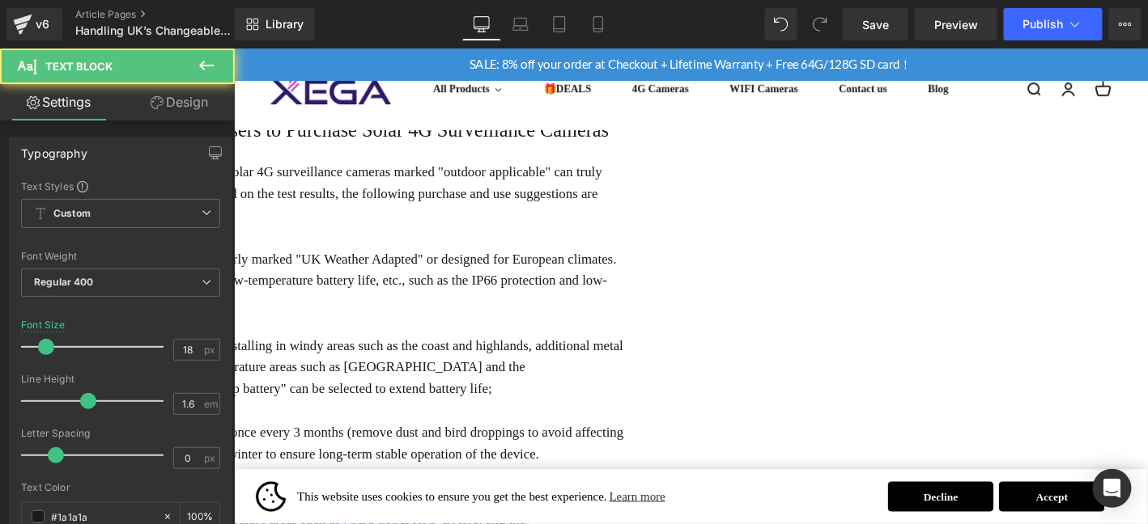
drag, startPoint x: 778, startPoint y: 440, endPoint x: 307, endPoint y: 401, distance: 472.6
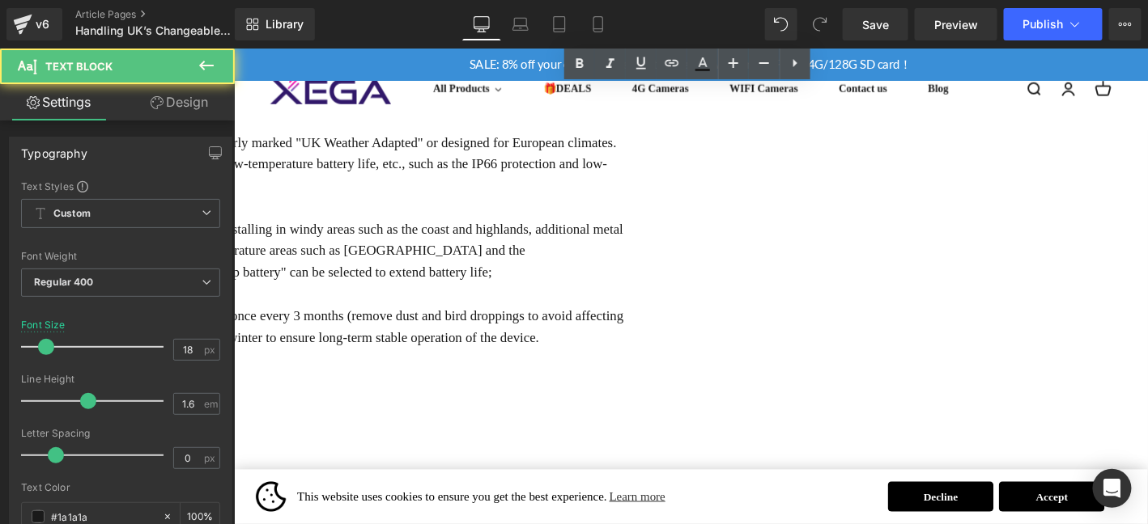
scroll to position [1937, 0]
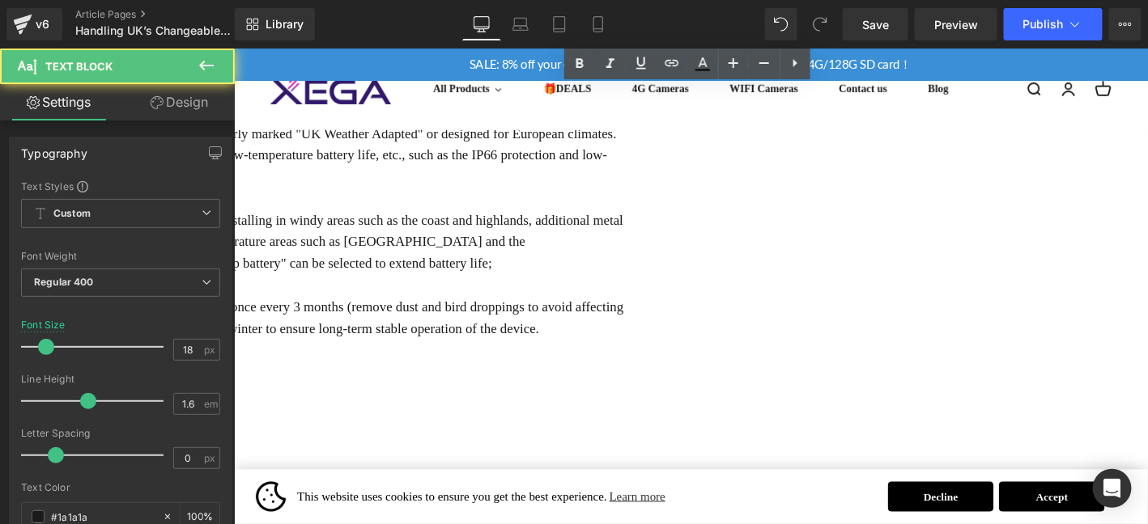
click at [371, 376] on div "After two months of simulated and on-site tests, we found that not all solar 4G…" at bounding box center [238, 272] width 840 height 477
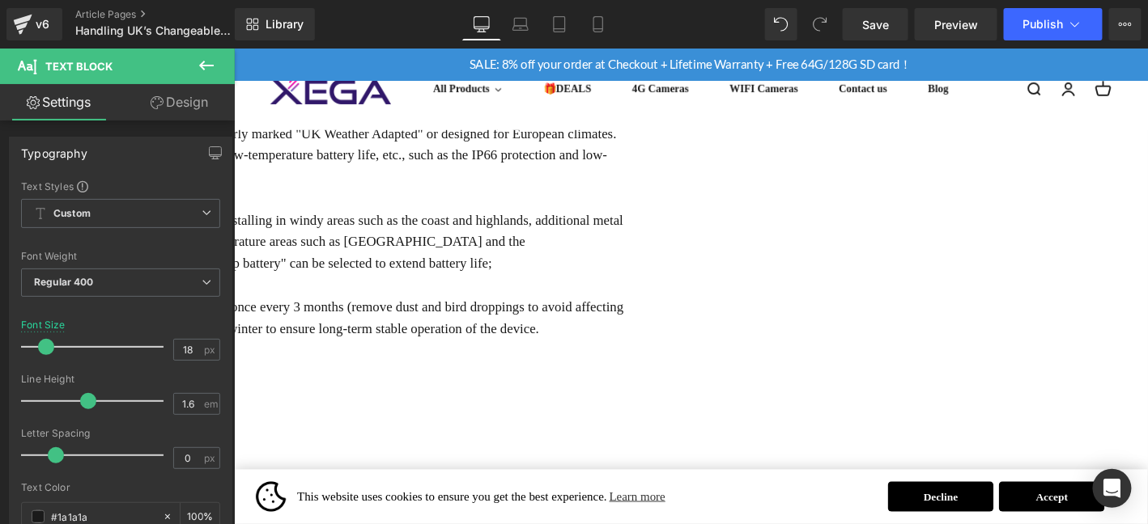
click at [368, 259] on div "After two months of simulated and on-site tests, we found that not all solar 4G…" at bounding box center [238, 214] width 840 height 361
click at [882, 21] on span "Save" at bounding box center [875, 24] width 27 height 17
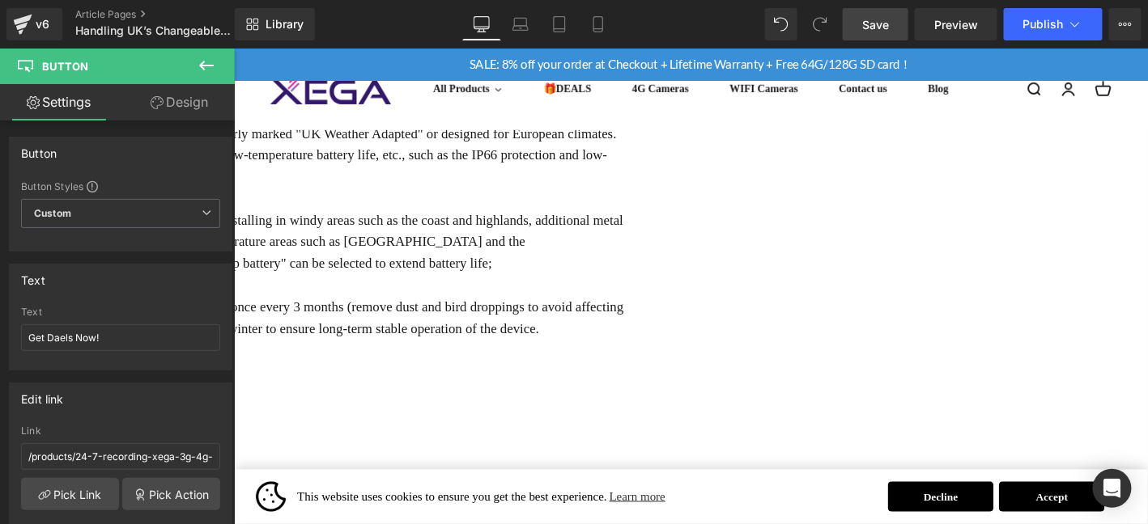
click at [884, 28] on span "Save" at bounding box center [875, 24] width 27 height 17
click at [891, 22] on link "Save" at bounding box center [875, 24] width 66 height 32
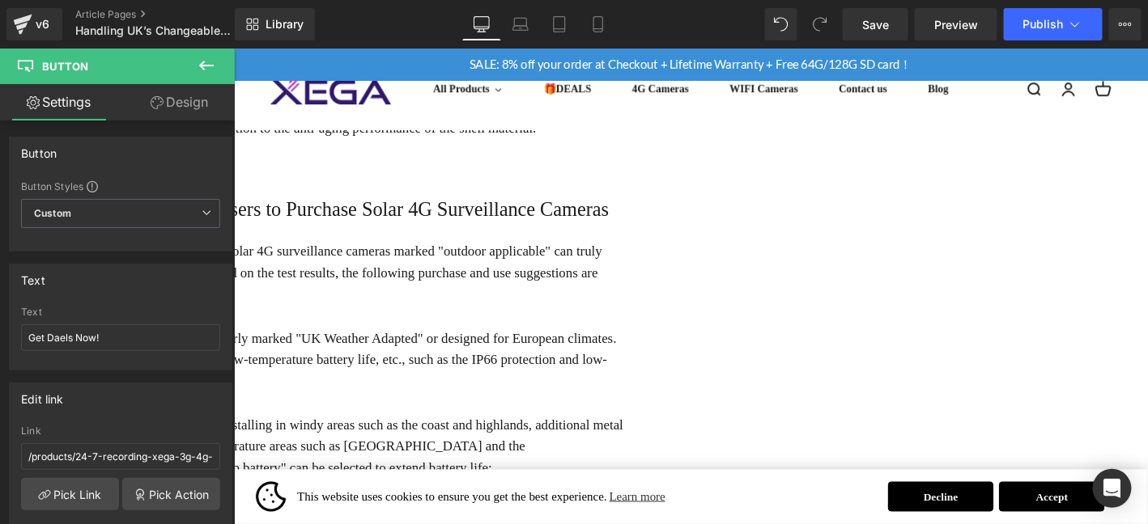
scroll to position [1532, 0]
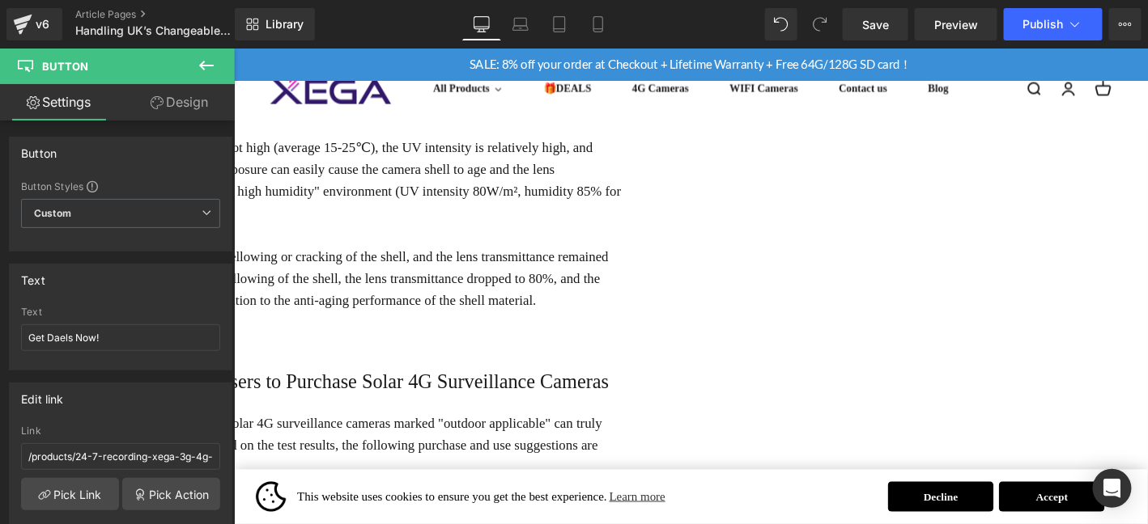
click at [233, 48] on link at bounding box center [233, 48] width 0 height 0
click at [233, 48] on icon at bounding box center [233, 48] width 0 height 0
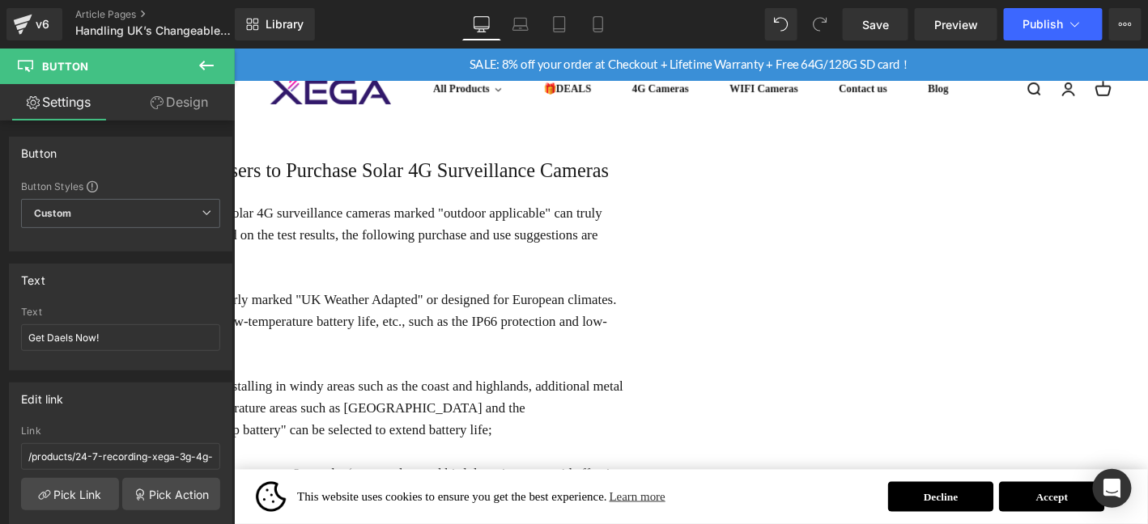
scroll to position [1850, 0]
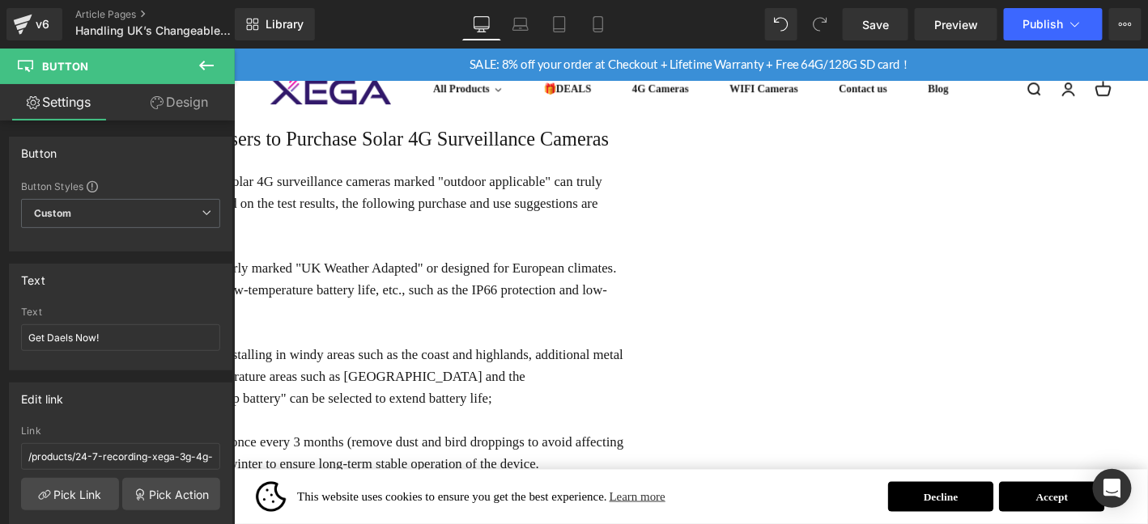
click at [658, 458] on p "3.Regular maintenance to improve durability: Clean the solar panel once every 3…" at bounding box center [238, 481] width 840 height 47
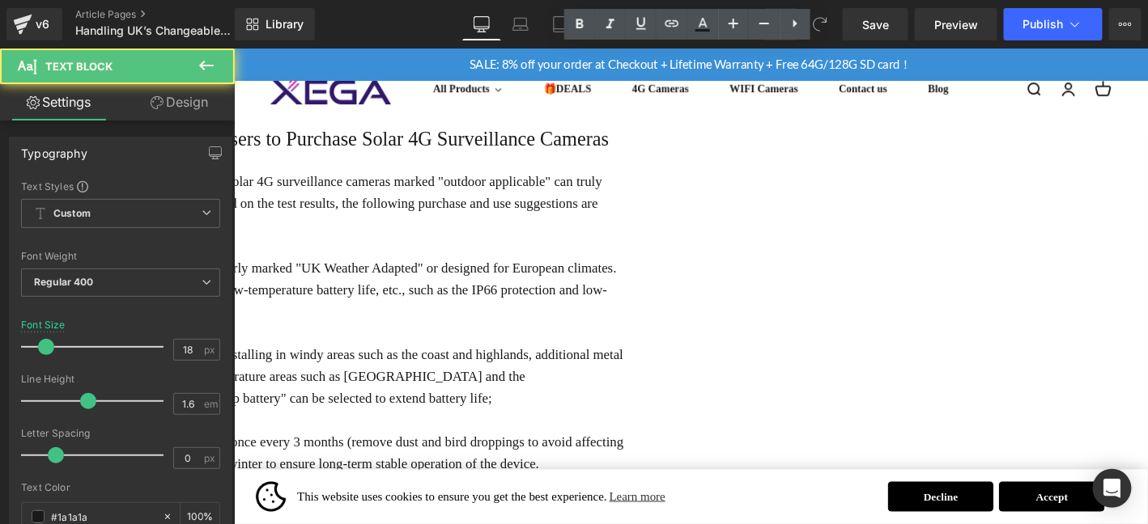
scroll to position [1877, 0]
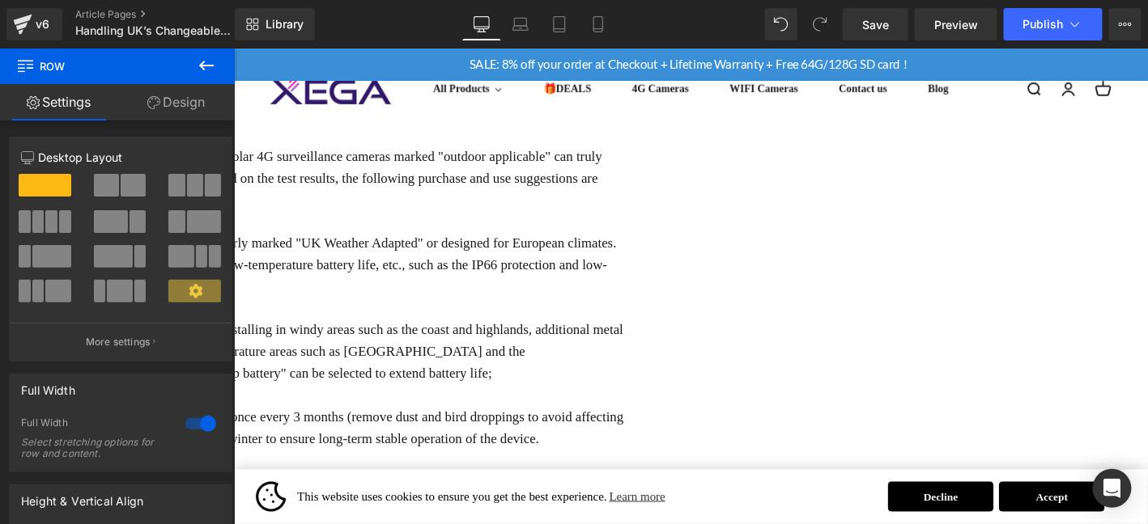
drag, startPoint x: 1380, startPoint y: 68, endPoint x: 1211, endPoint y: 94, distance: 171.1
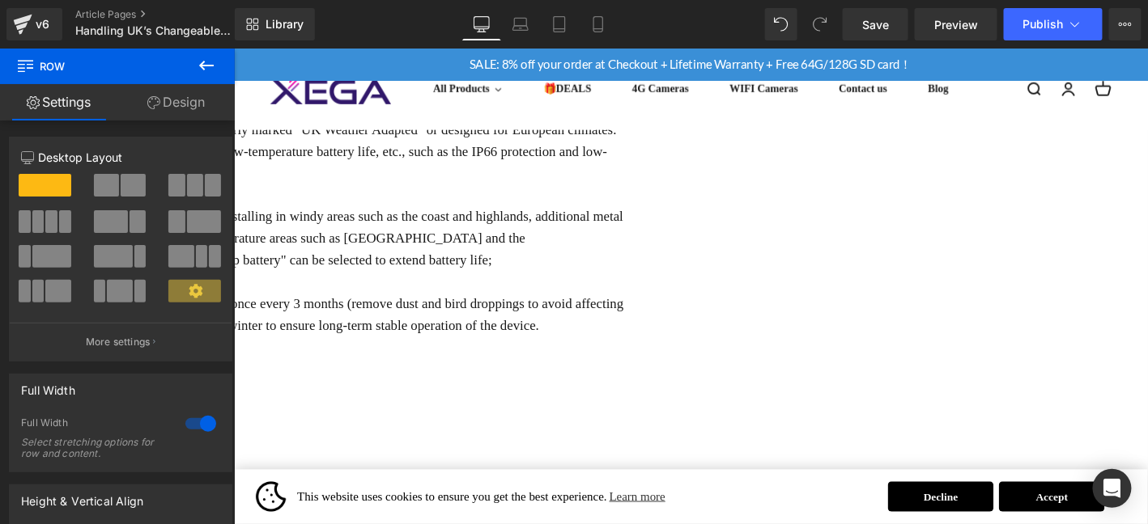
scroll to position [2011, 0]
